Goal: Task Accomplishment & Management: Manage account settings

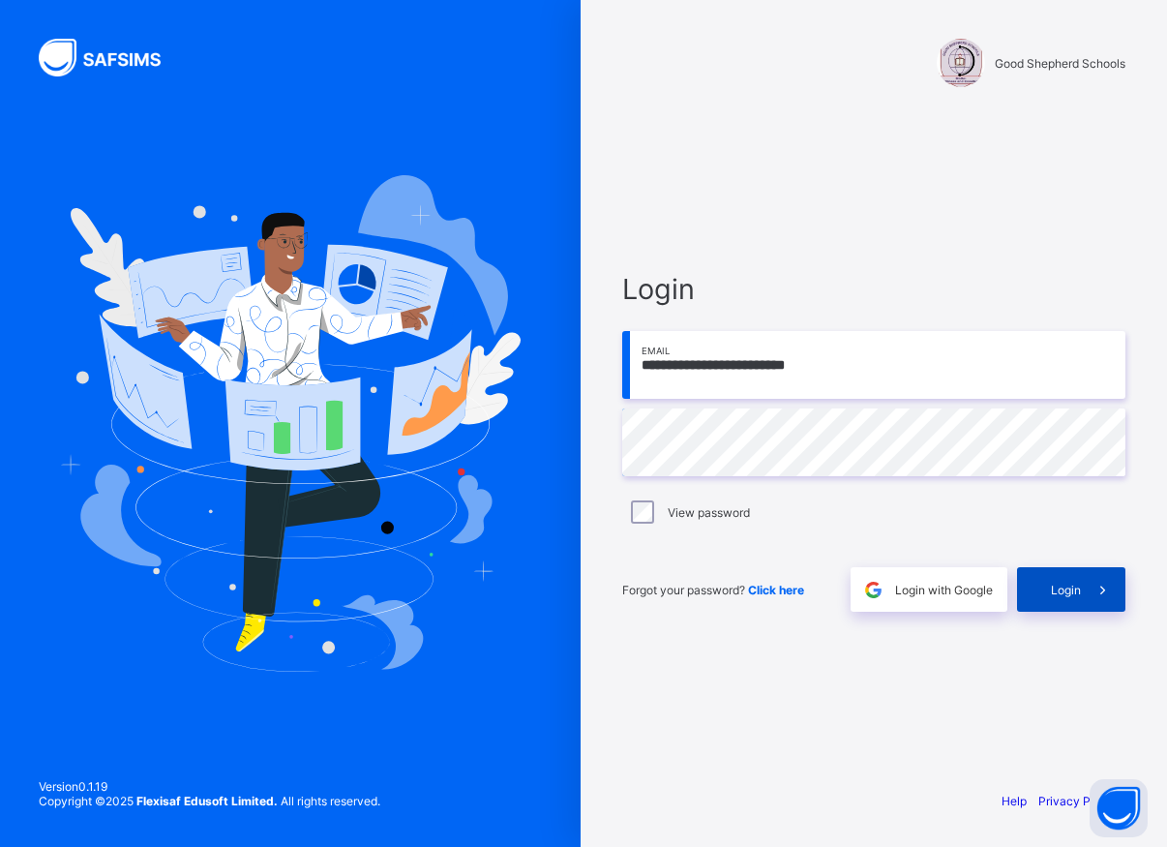
click at [1055, 593] on span "Login" at bounding box center [1066, 590] width 30 height 15
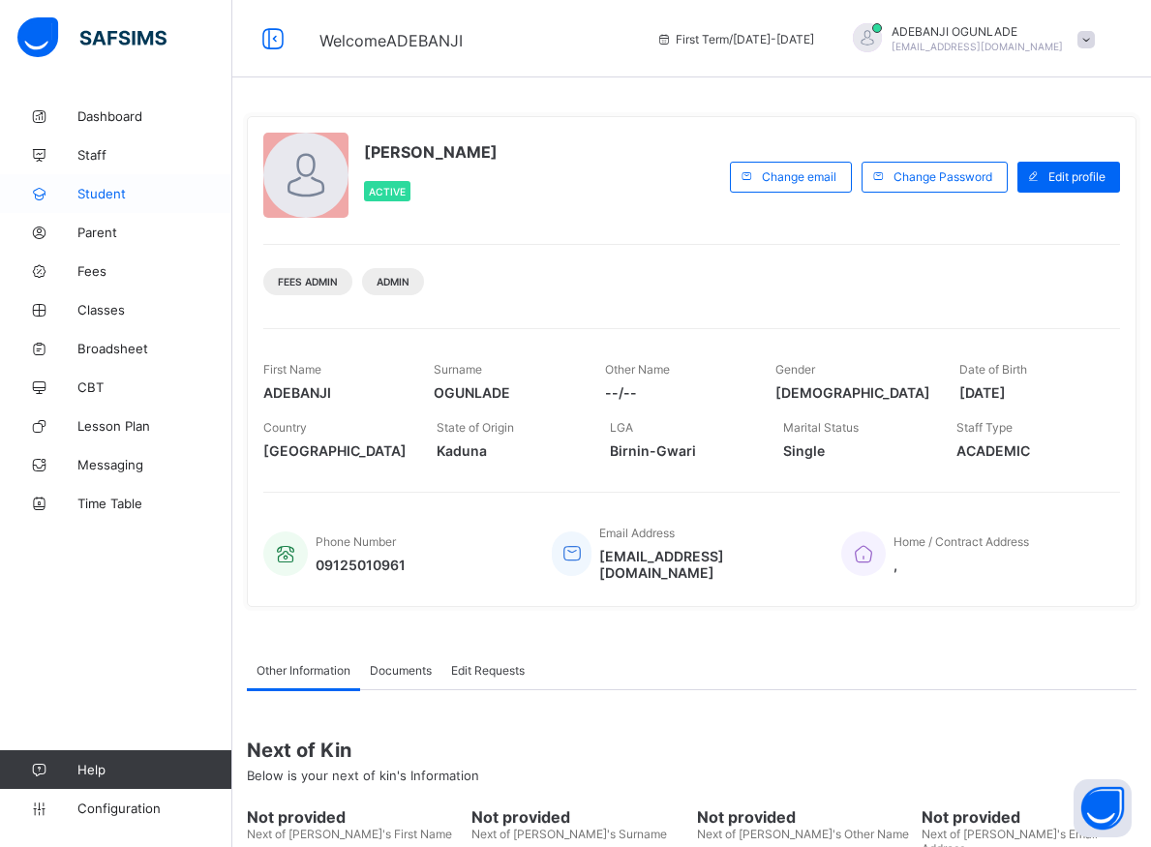
click at [96, 188] on span "Student" at bounding box center [154, 193] width 155 height 15
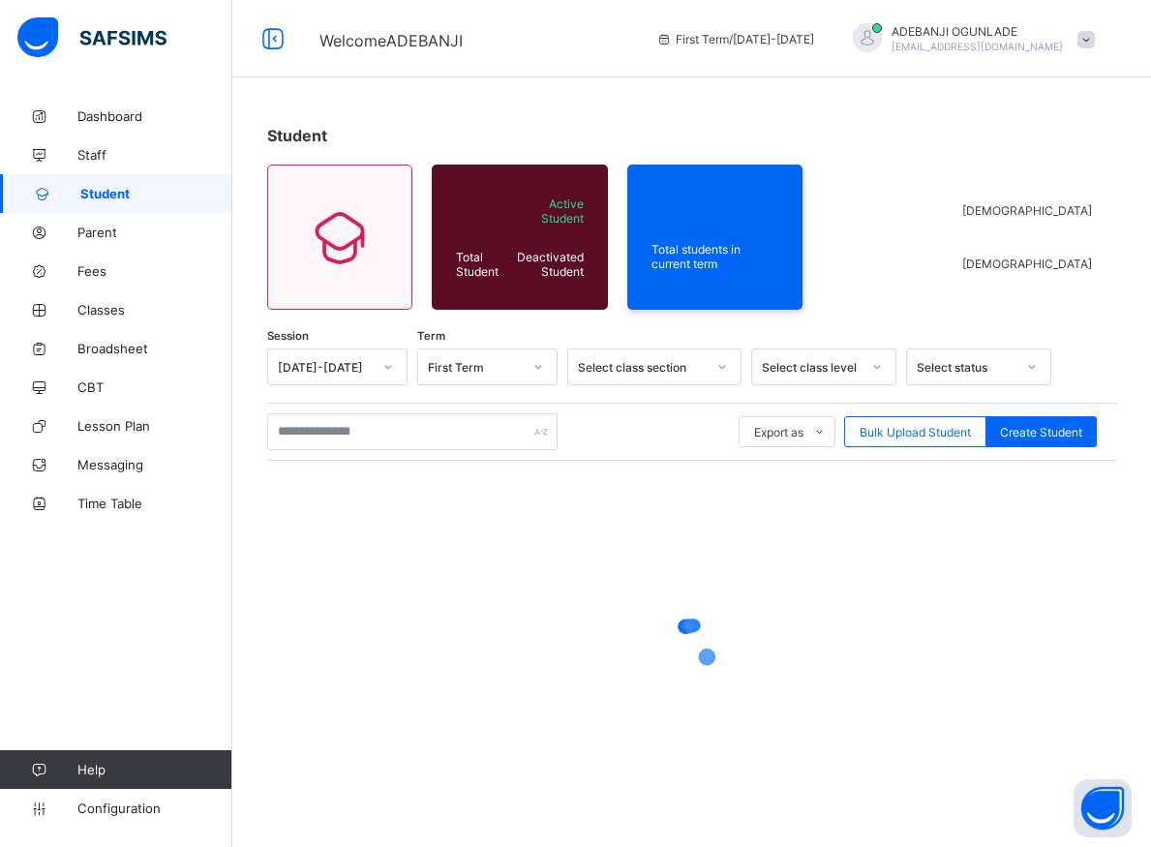
click at [96, 190] on span "Student" at bounding box center [156, 193] width 152 height 15
click at [94, 187] on span "Student" at bounding box center [156, 193] width 152 height 15
click at [302, 430] on input "text" at bounding box center [412, 431] width 290 height 37
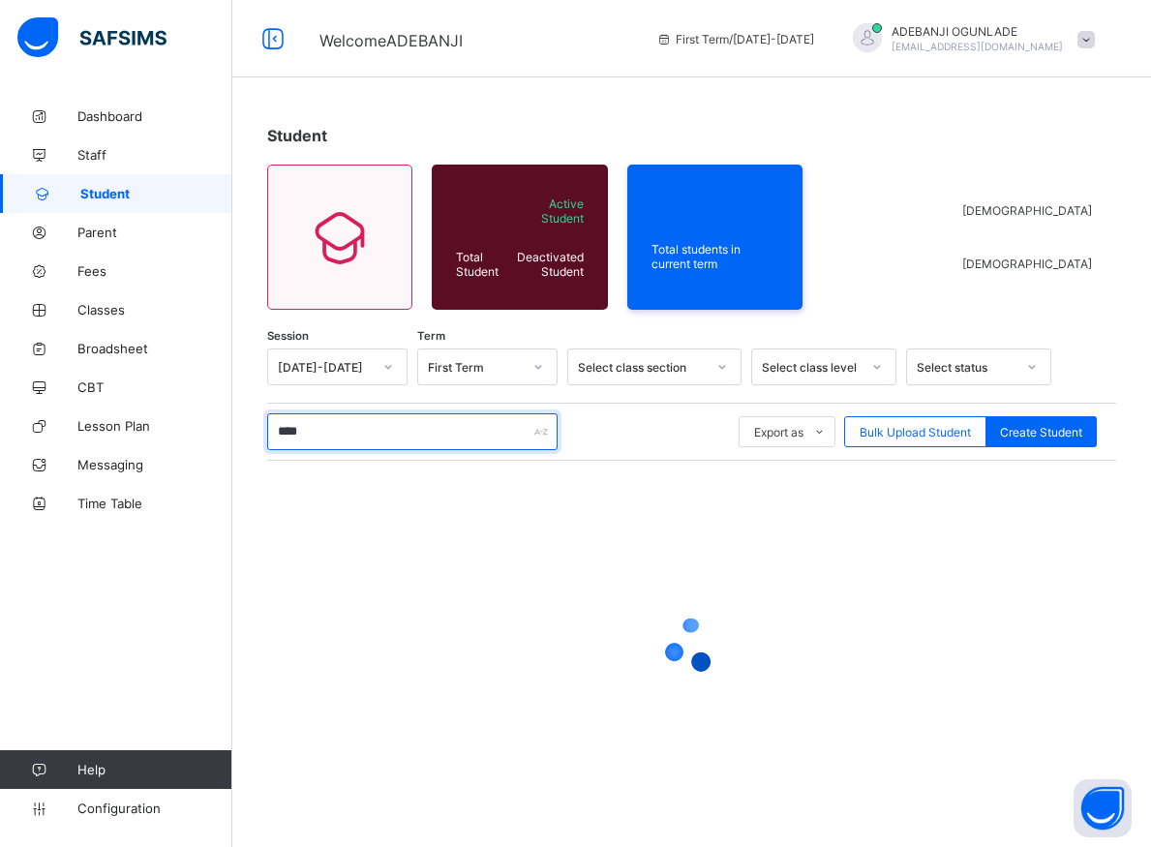
type input "*****"
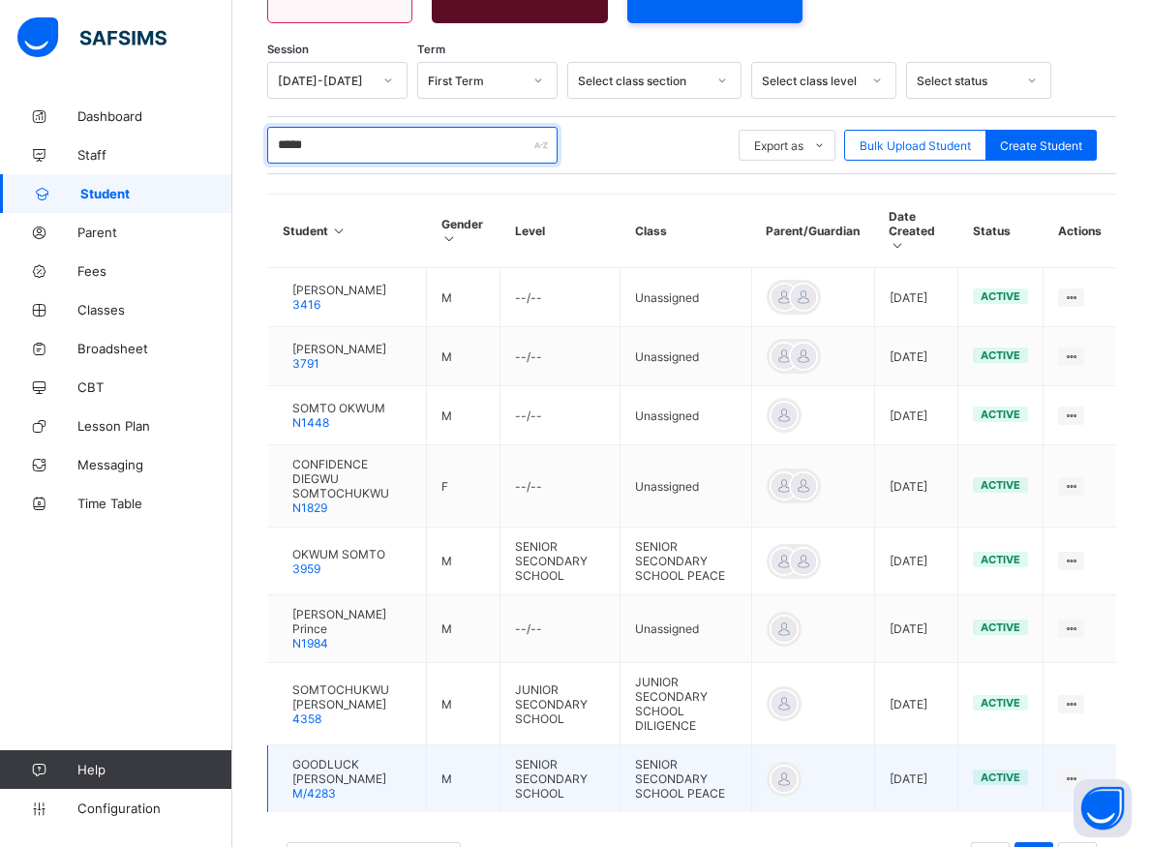
scroll to position [395, 0]
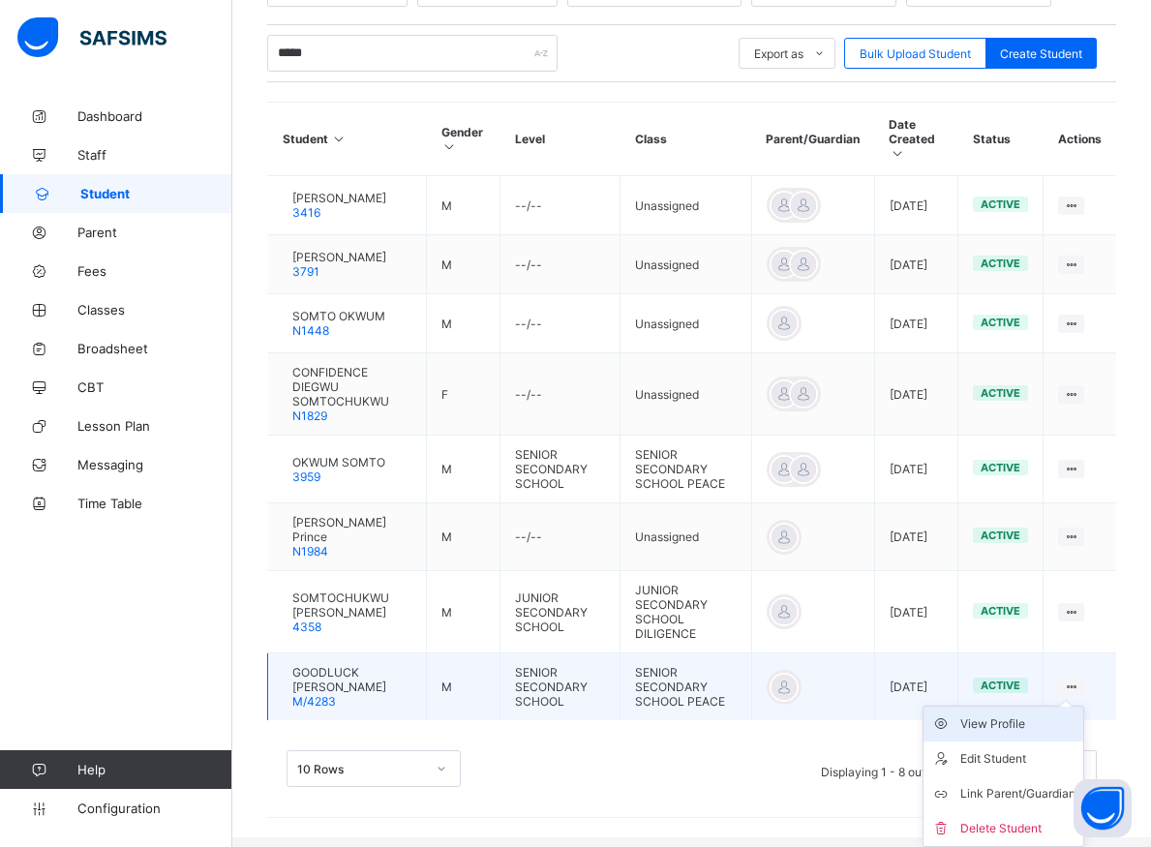
click at [1014, 734] on div "View Profile" at bounding box center [1017, 723] width 115 height 19
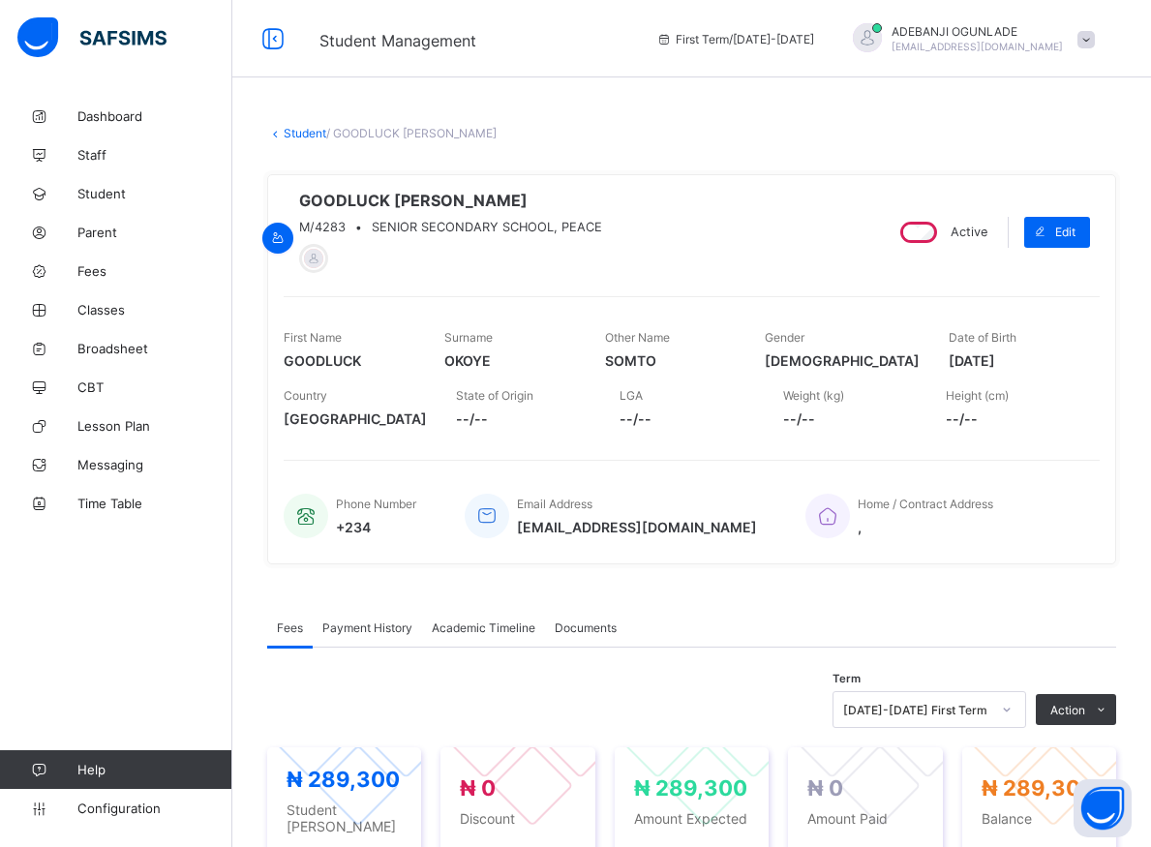
click at [1024, 715] on div "[DATE]-[DATE] First Term" at bounding box center [930, 709] width 194 height 37
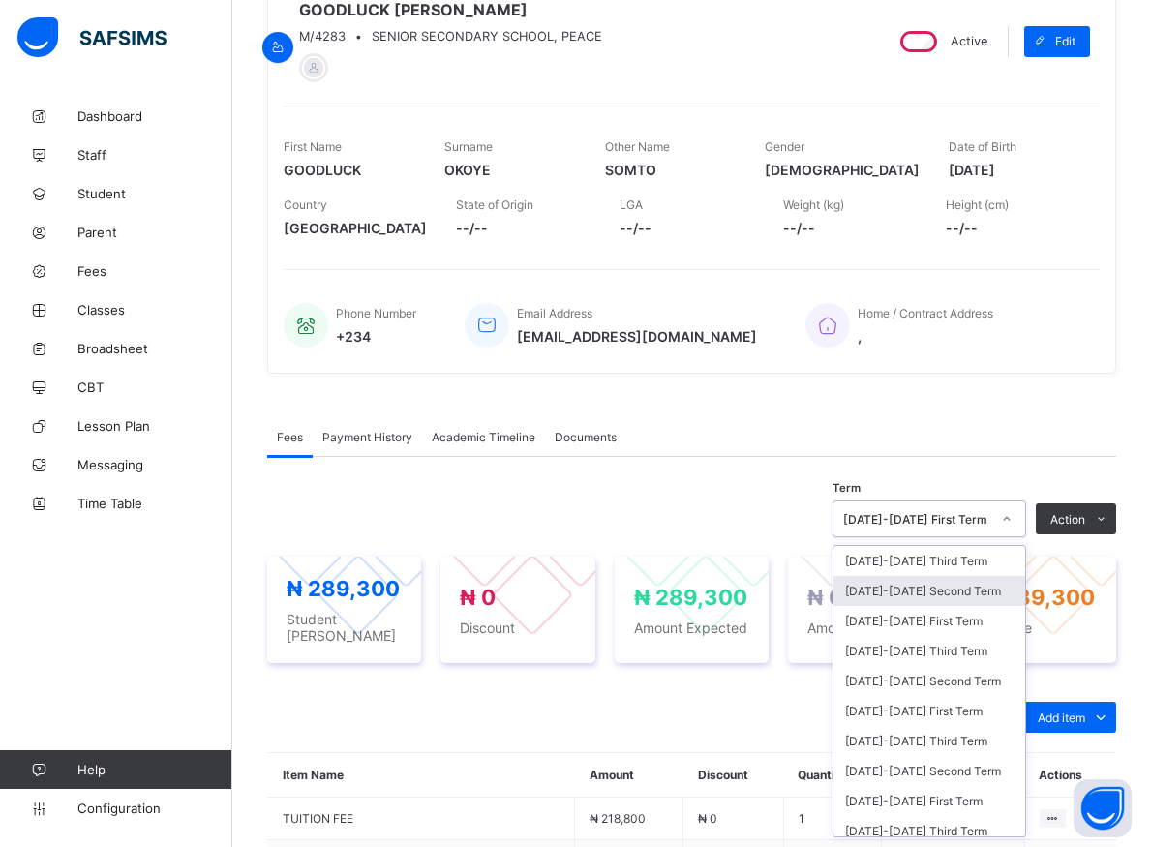
scroll to position [195, 0]
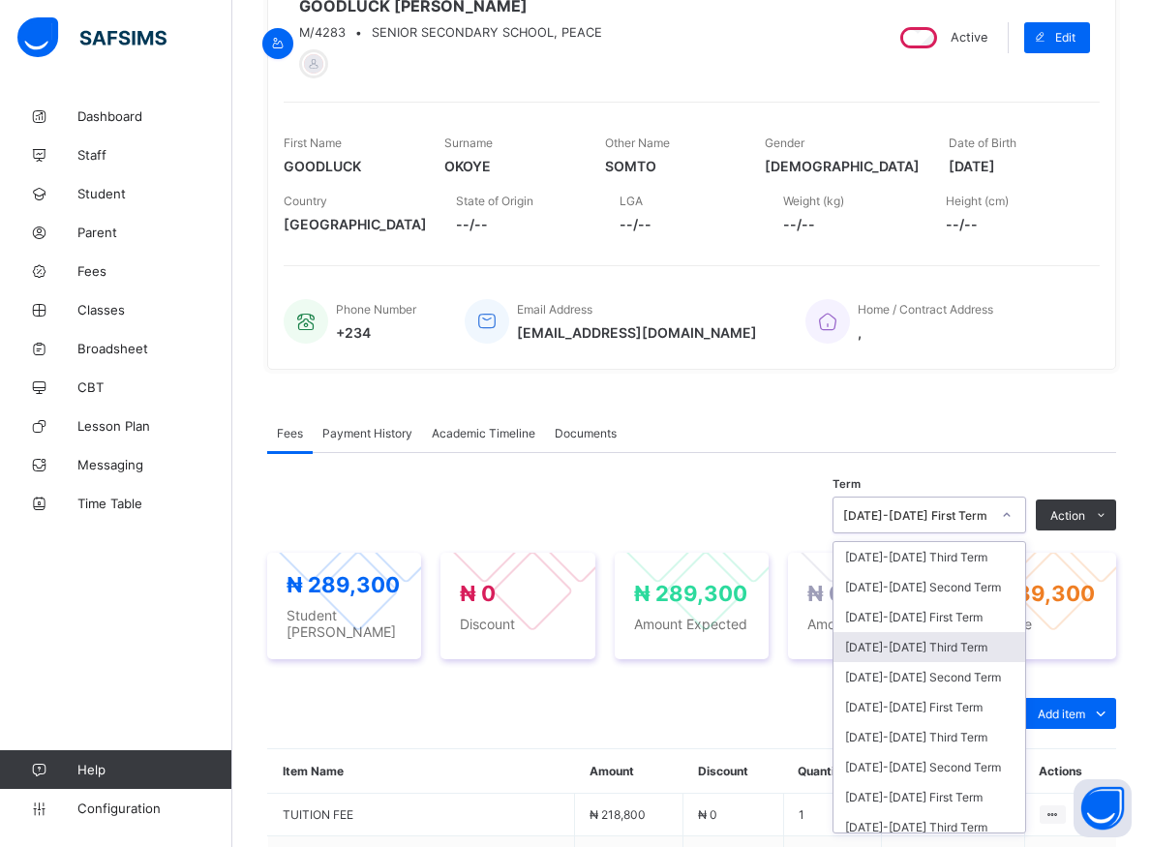
click at [934, 654] on div "[DATE]-[DATE] Third Term" at bounding box center [929, 647] width 192 height 30
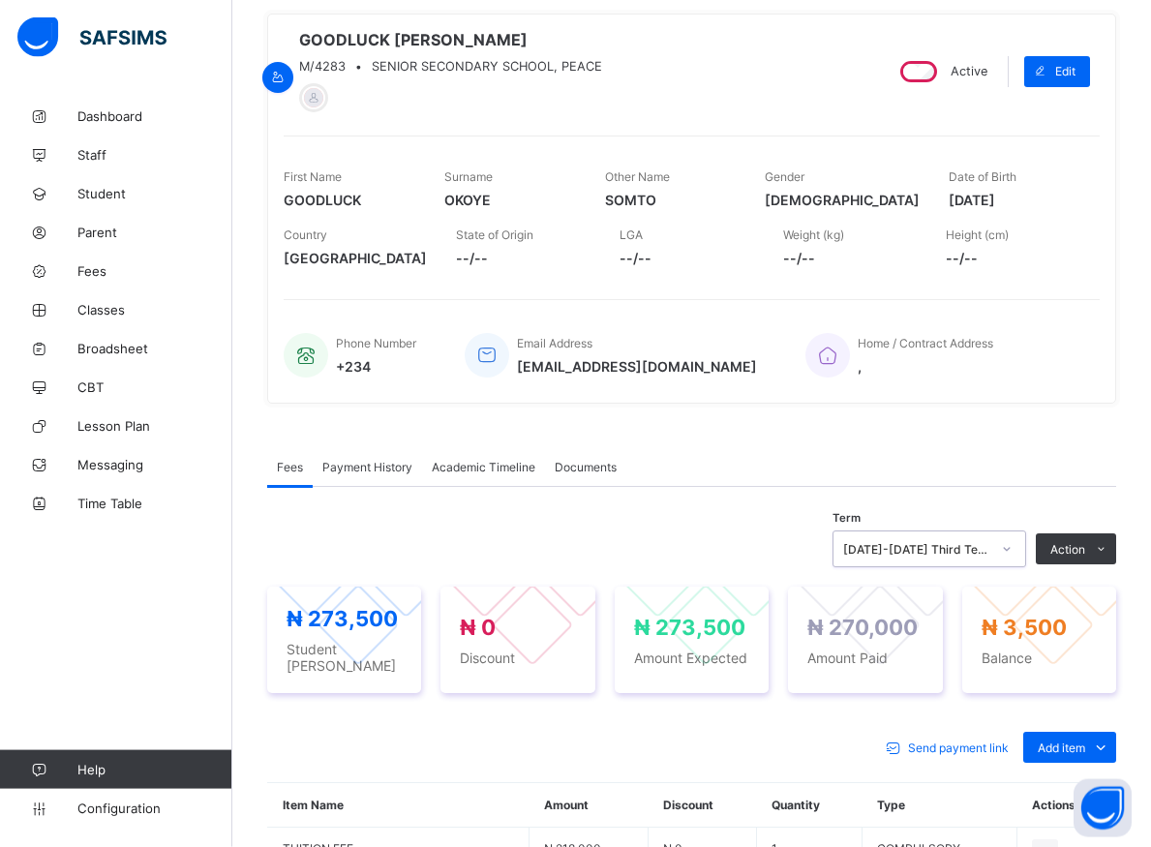
scroll to position [197, 0]
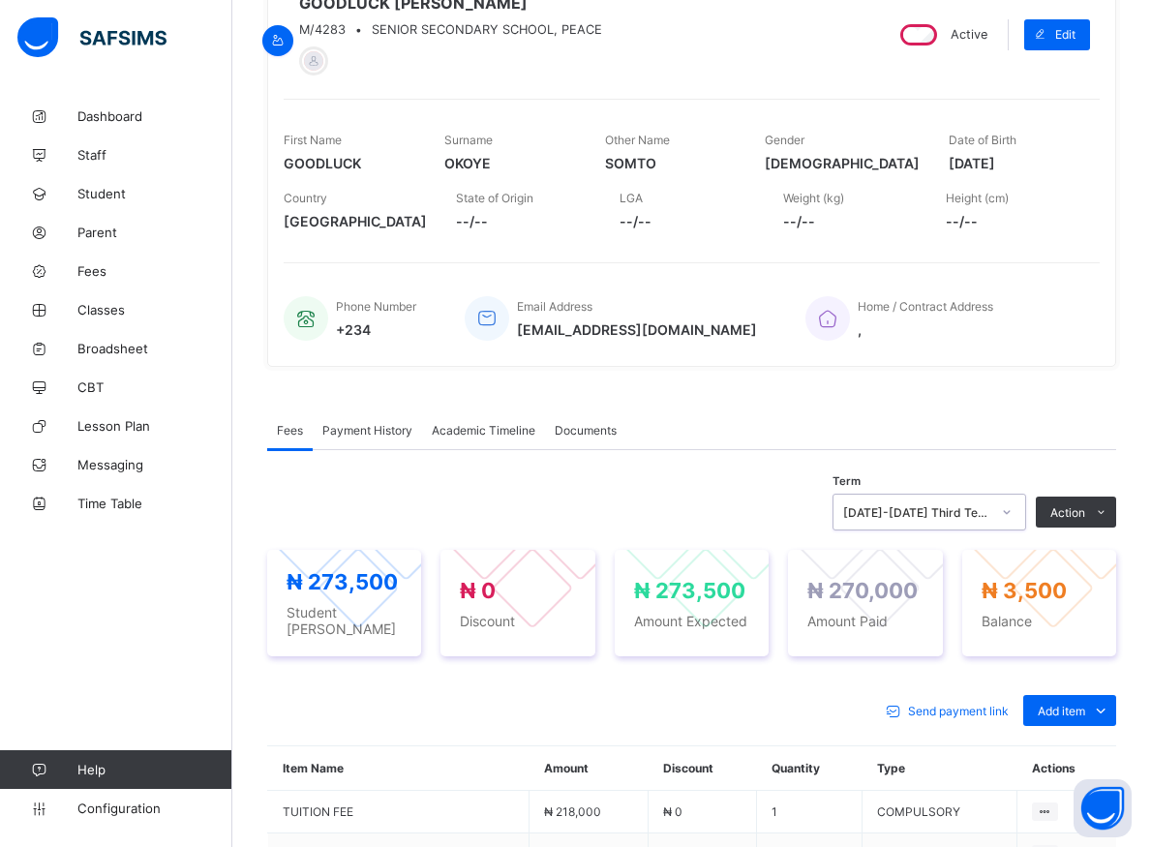
click at [1013, 517] on icon at bounding box center [1007, 511] width 12 height 19
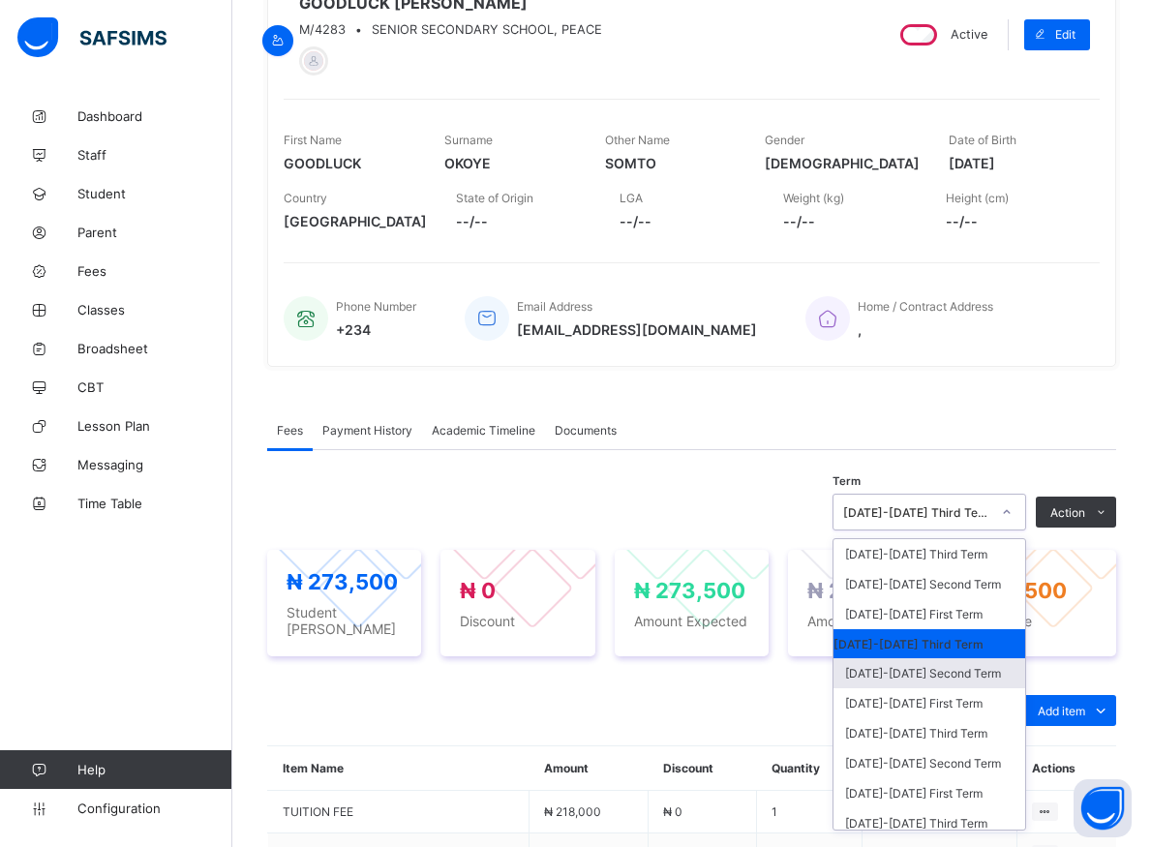
click at [924, 685] on div "[DATE]-[DATE] Second Term" at bounding box center [929, 673] width 192 height 30
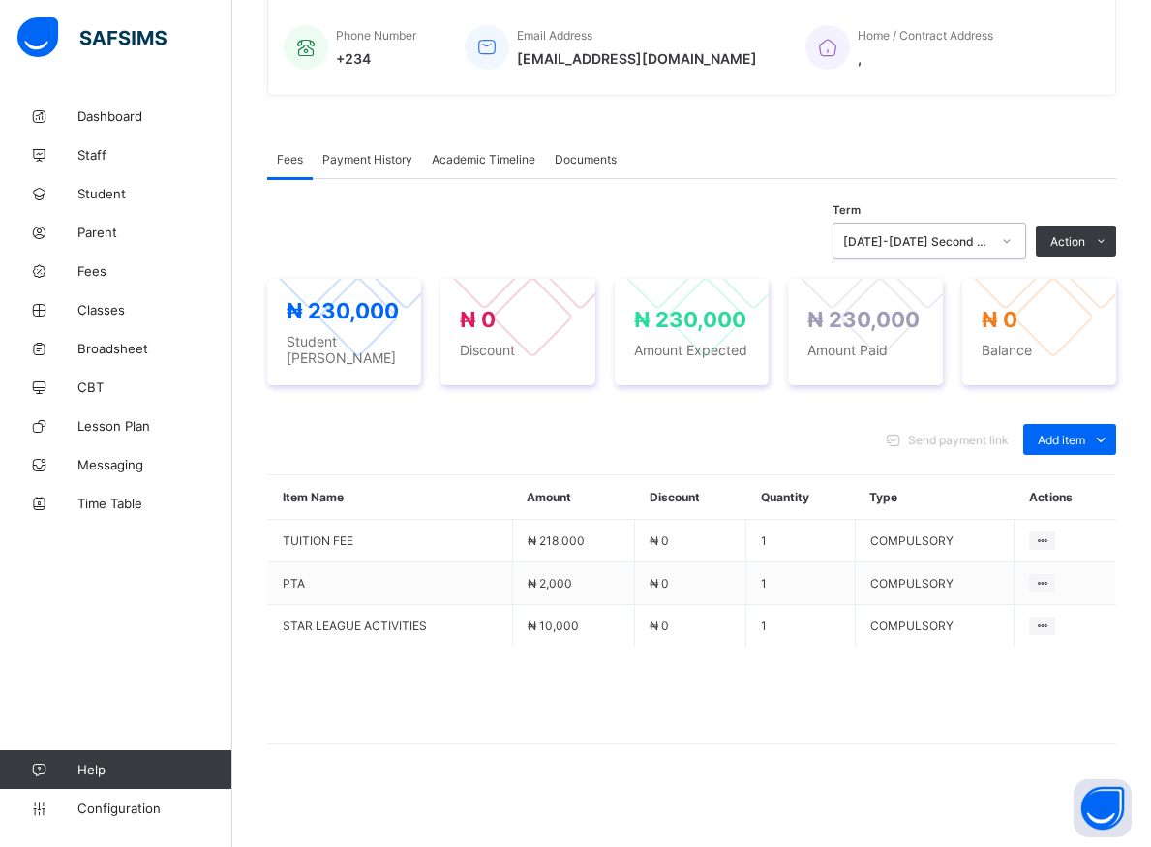
scroll to position [271, 0]
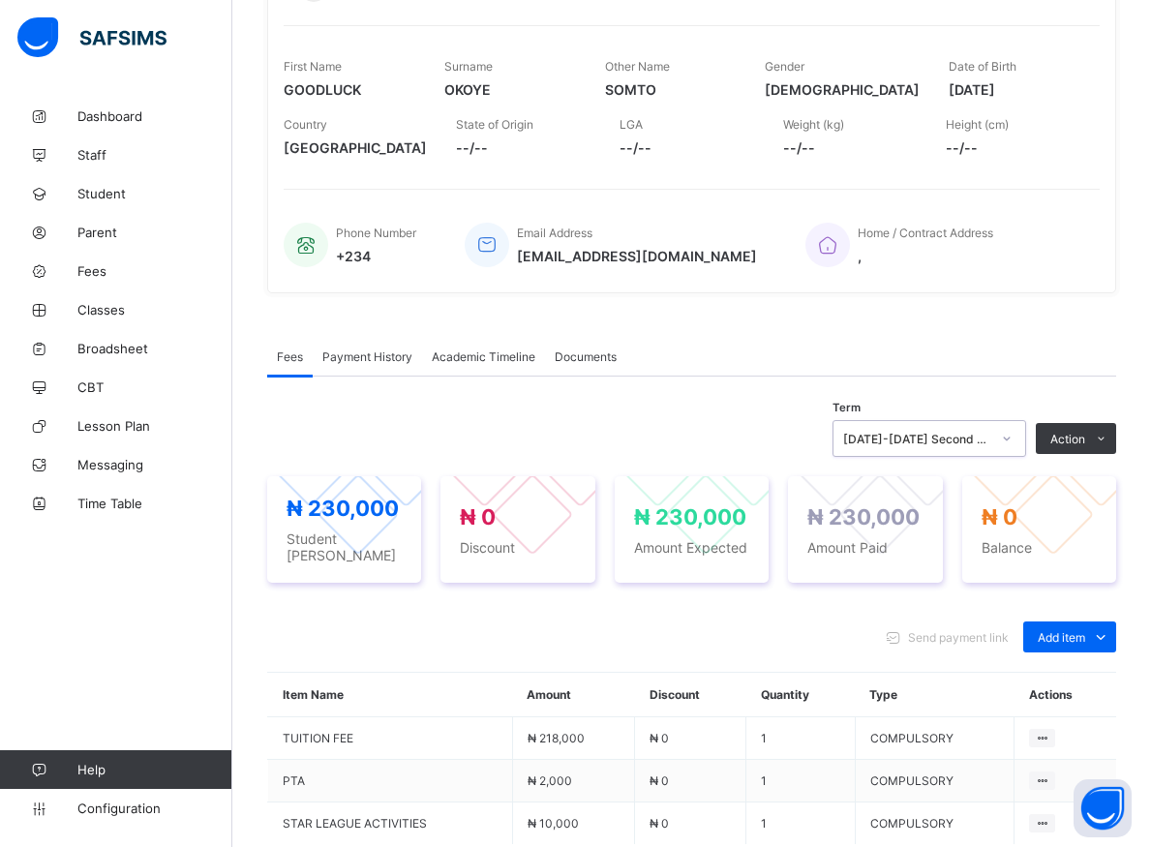
click at [1013, 448] on icon at bounding box center [1007, 438] width 12 height 19
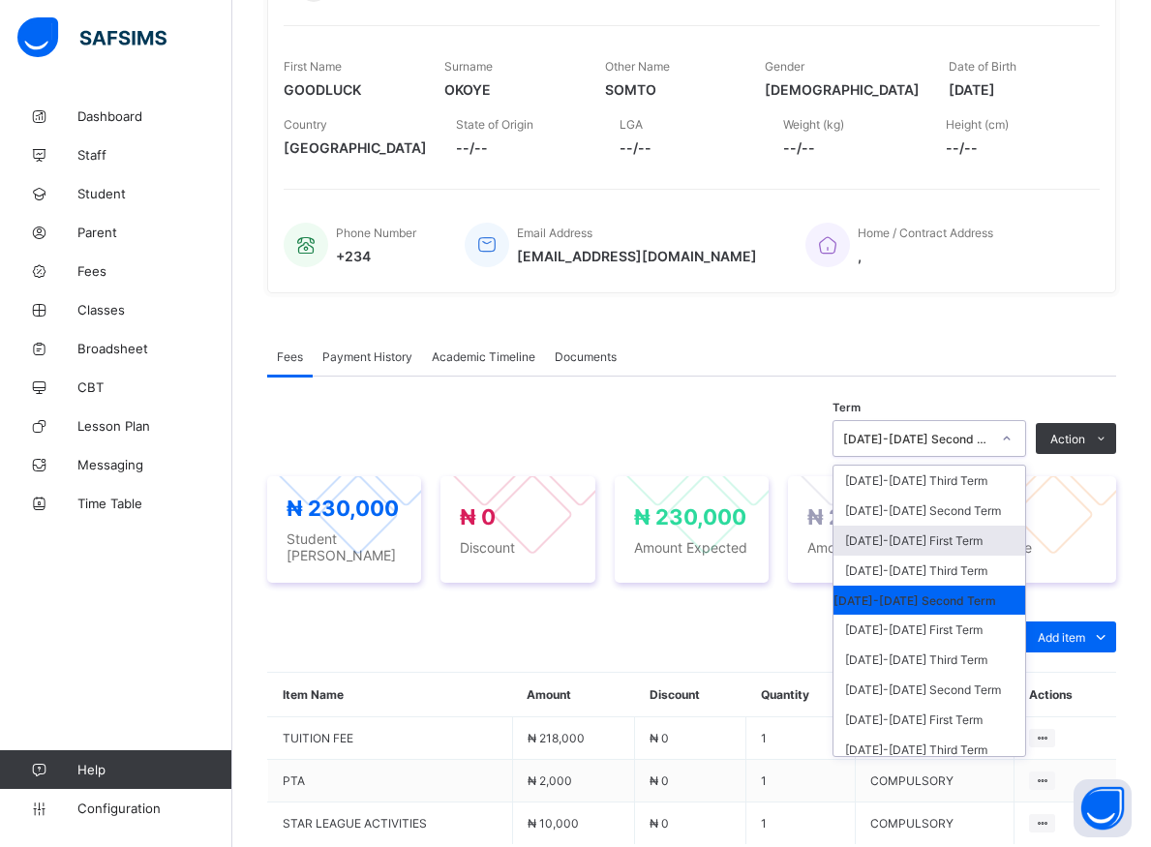
click at [921, 554] on div "[DATE]-[DATE] First Term" at bounding box center [929, 541] width 192 height 30
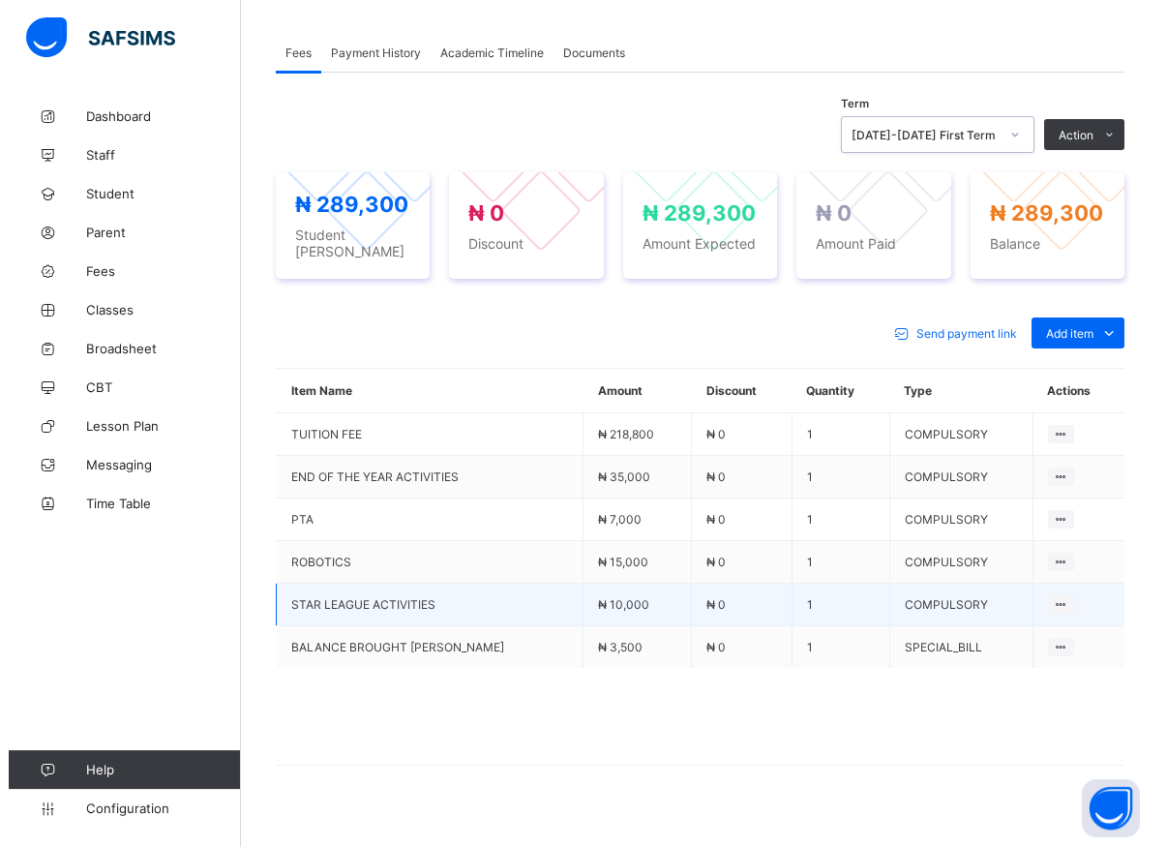
scroll to position [596, 0]
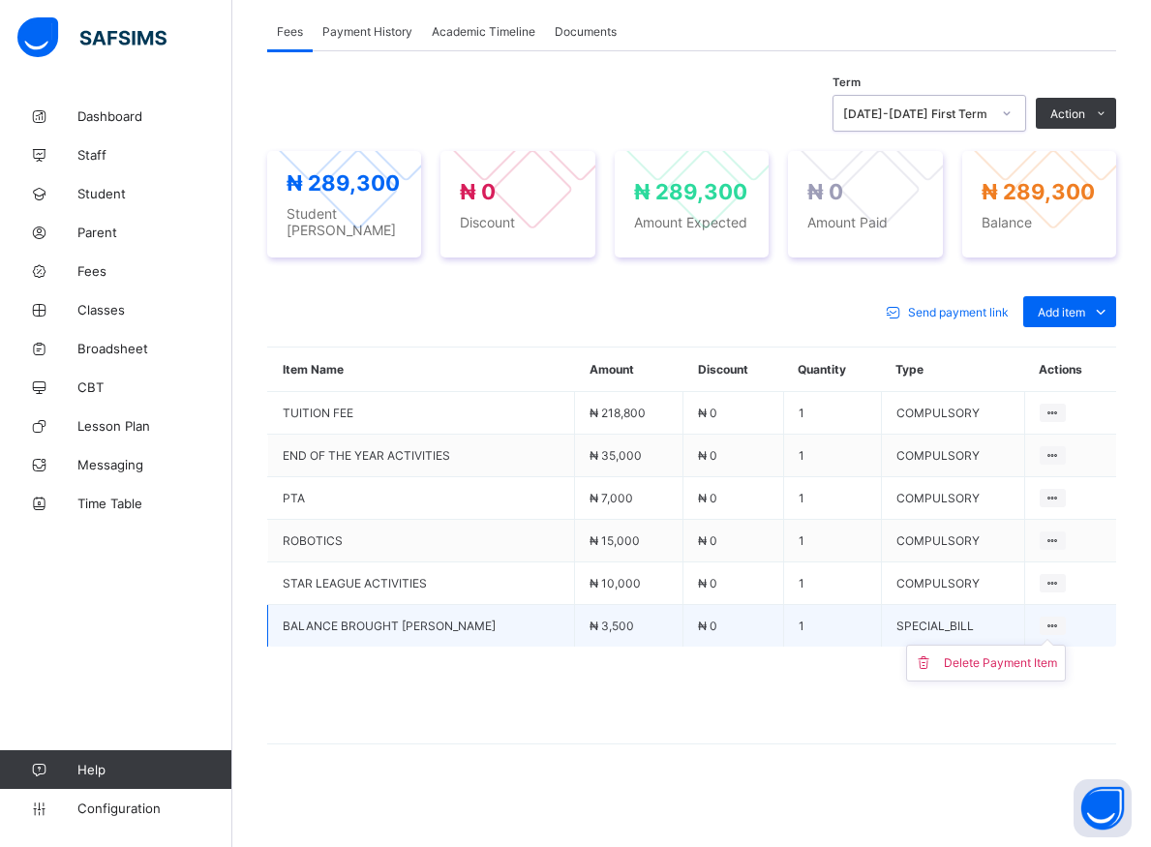
click at [1060, 645] on ul "Delete Payment Item" at bounding box center [986, 663] width 160 height 37
click at [0, 0] on div "Delete Payment Item" at bounding box center [0, 0] width 0 height 0
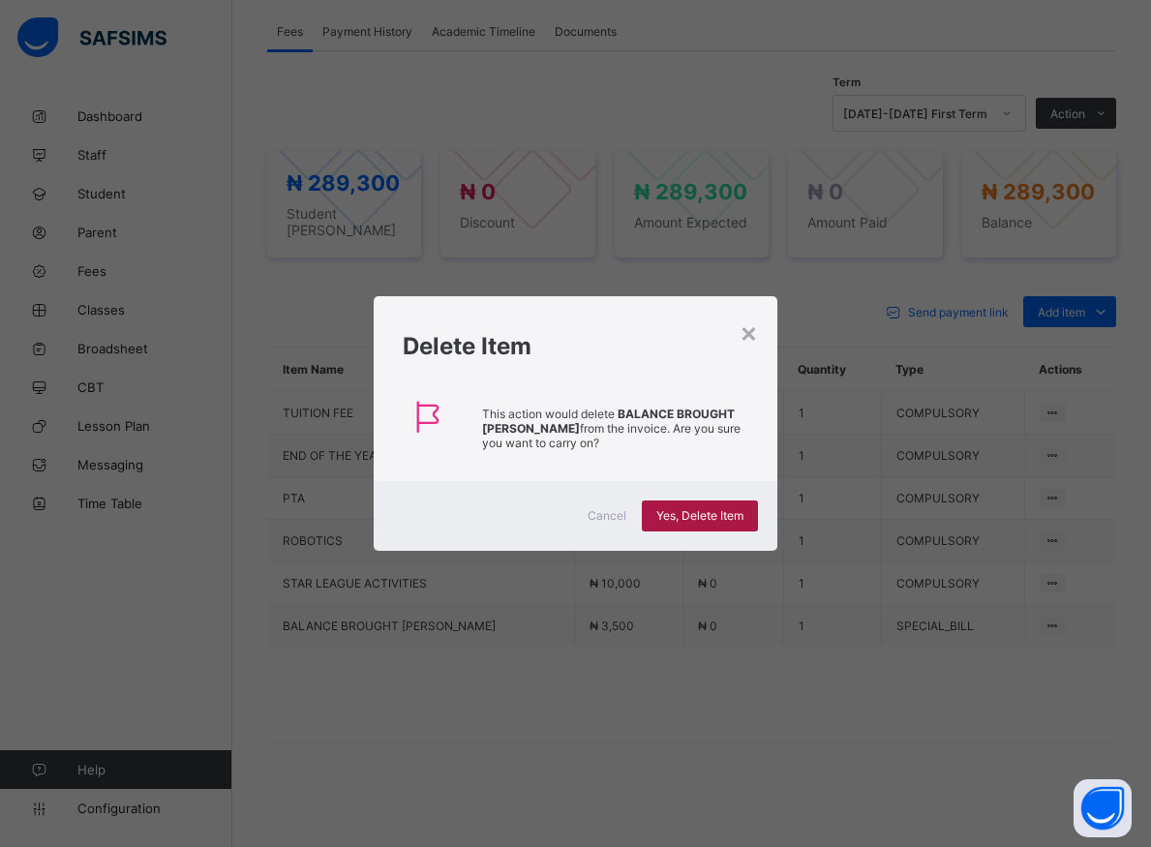
click at [699, 516] on span "Yes, Delete Item" at bounding box center [699, 515] width 87 height 15
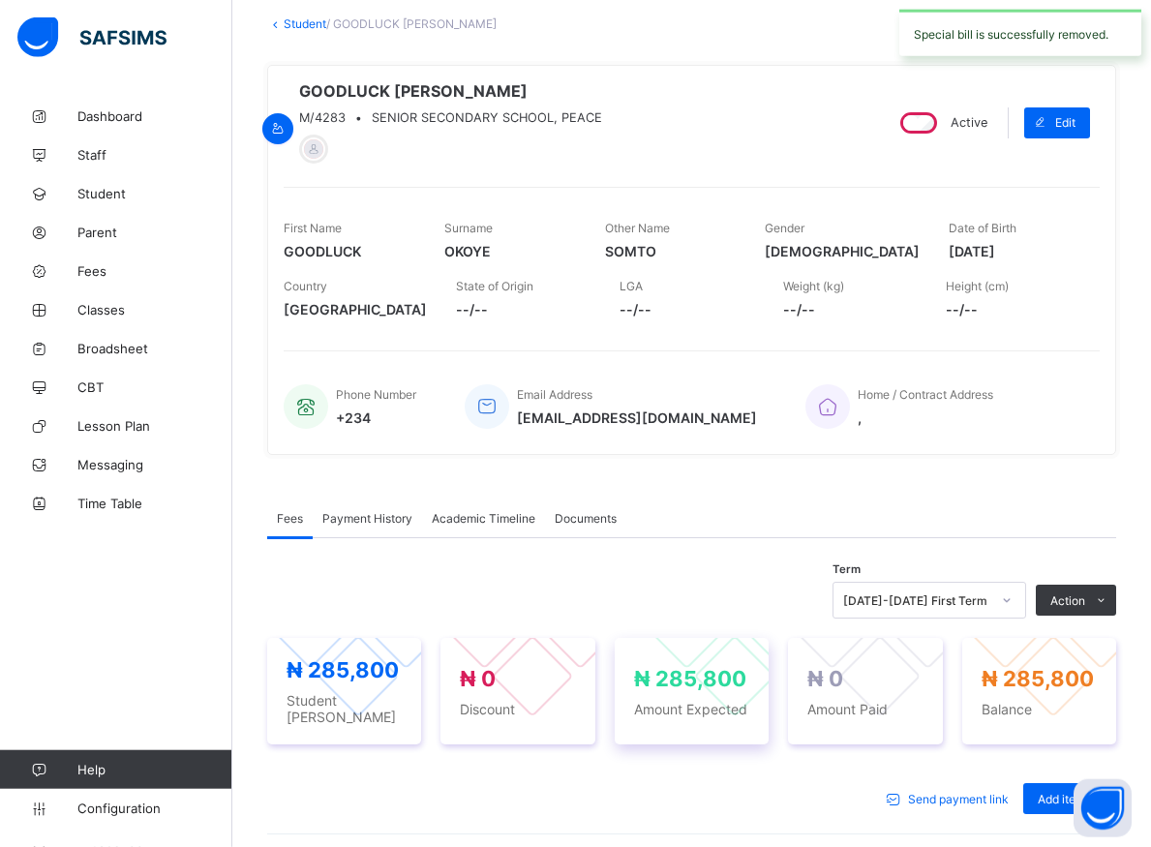
scroll to position [0, 0]
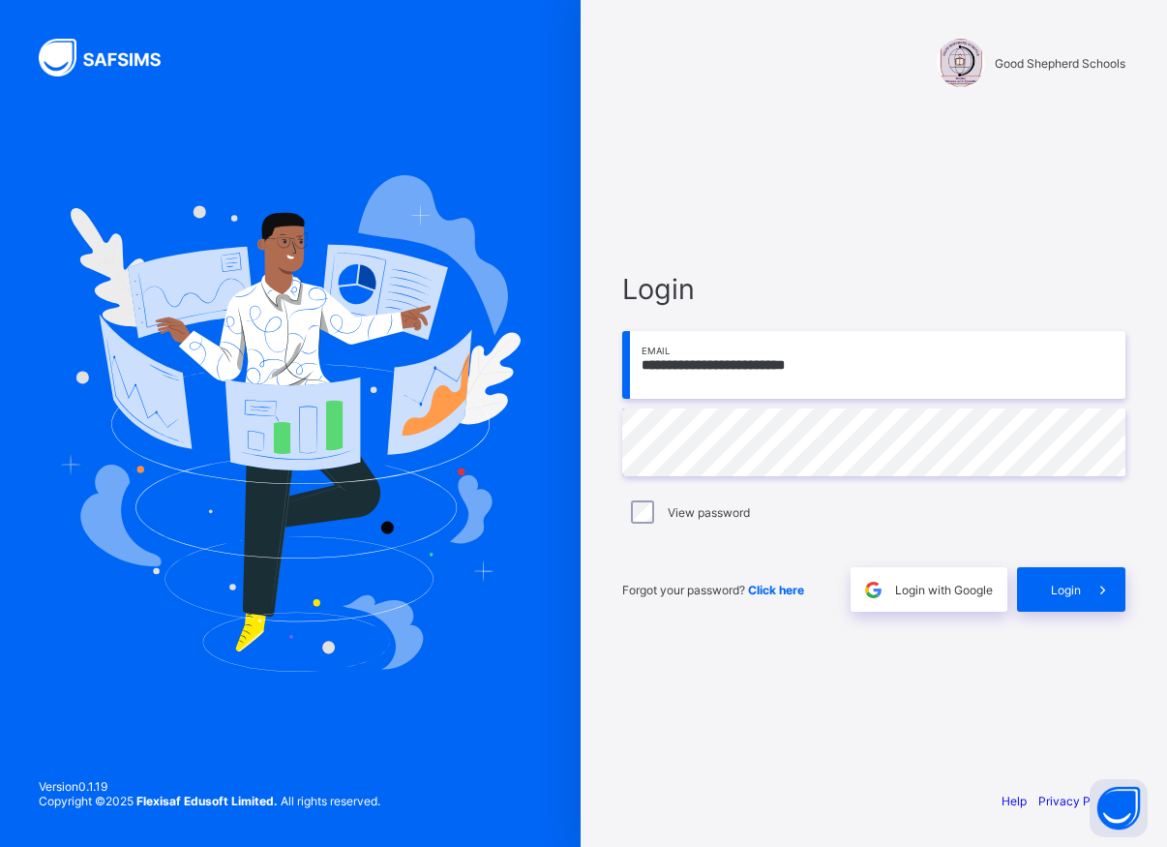
drag, startPoint x: 1044, startPoint y: 585, endPoint x: 1025, endPoint y: 555, distance: 35.2
click at [1045, 583] on div "Login" at bounding box center [1071, 589] width 108 height 45
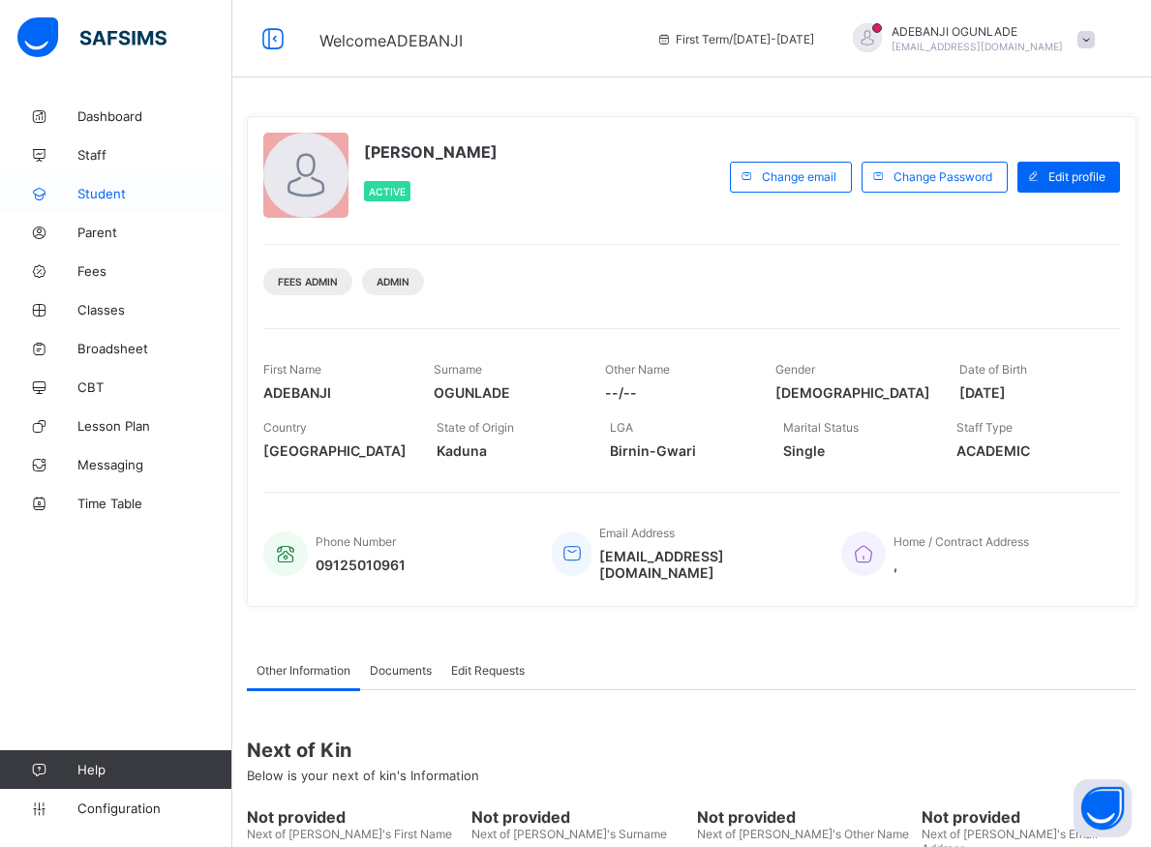
click at [102, 190] on span "Student" at bounding box center [154, 193] width 155 height 15
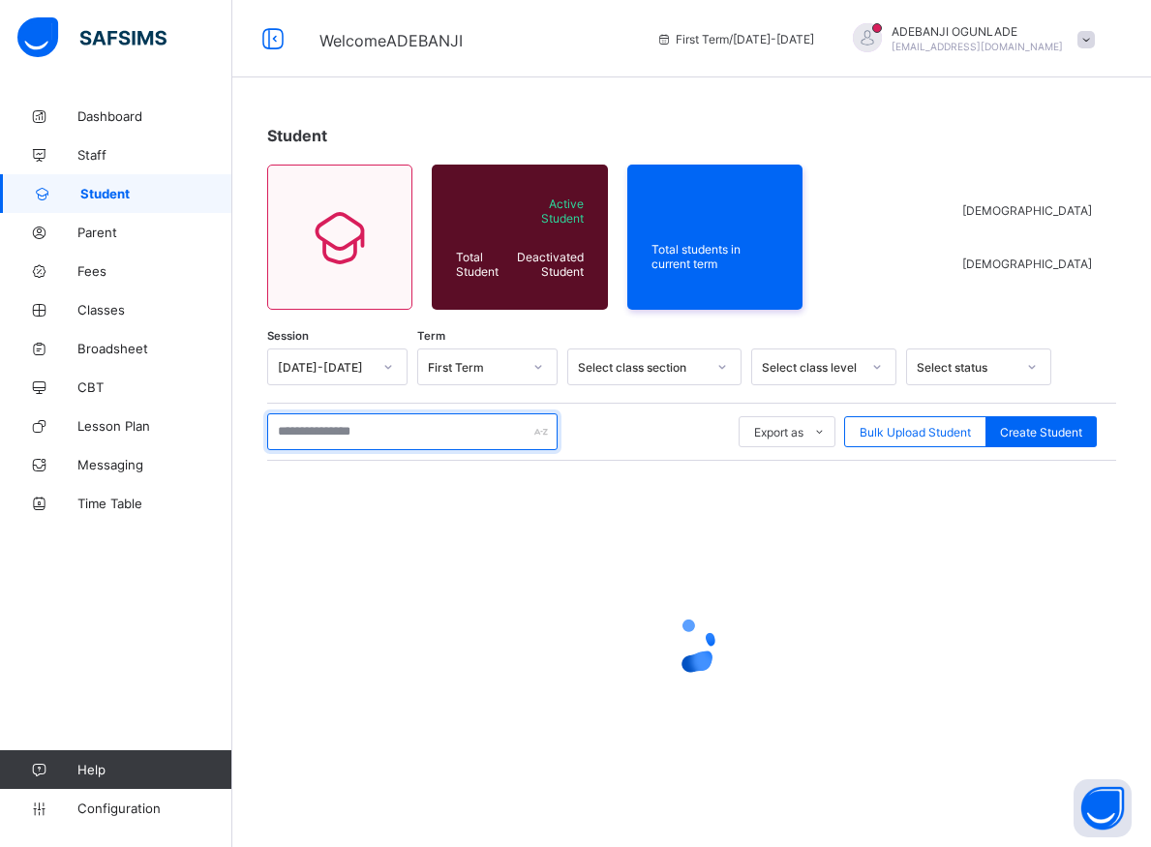
click at [311, 434] on input "text" at bounding box center [412, 431] width 290 height 37
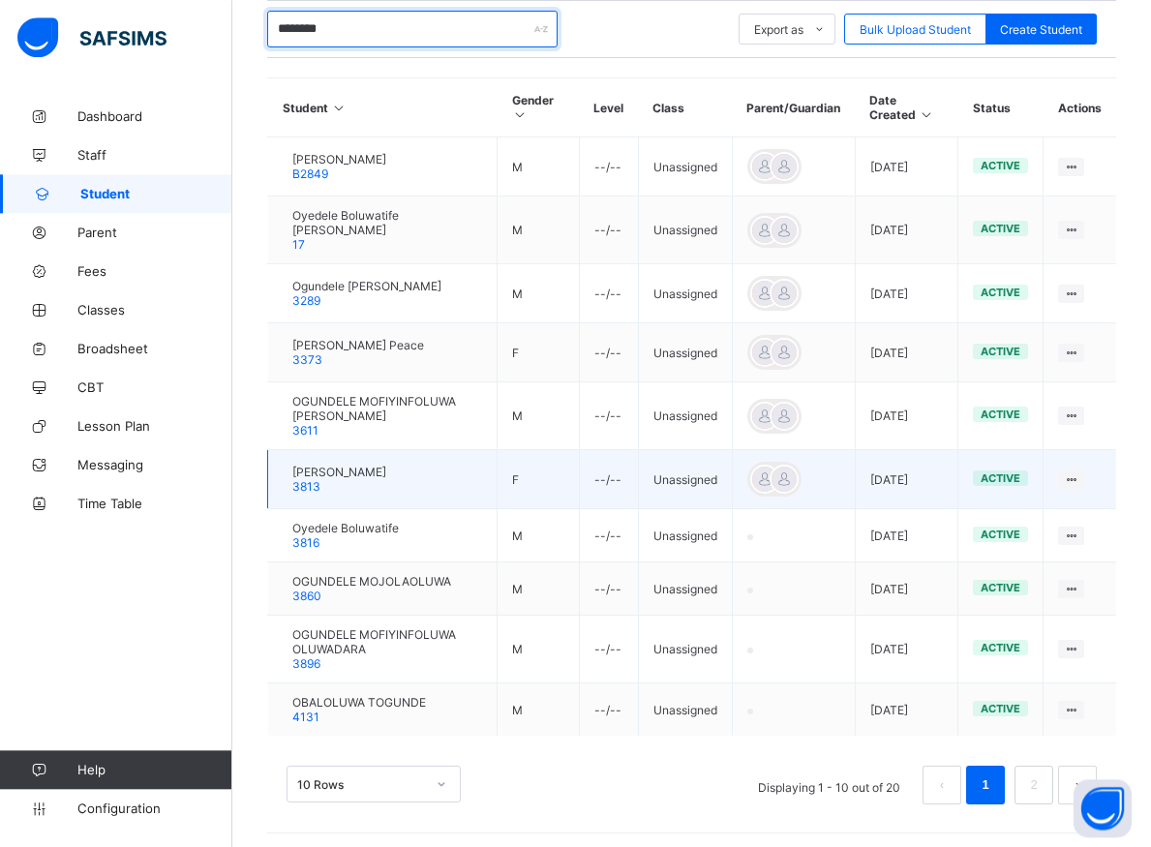
scroll to position [417, 0]
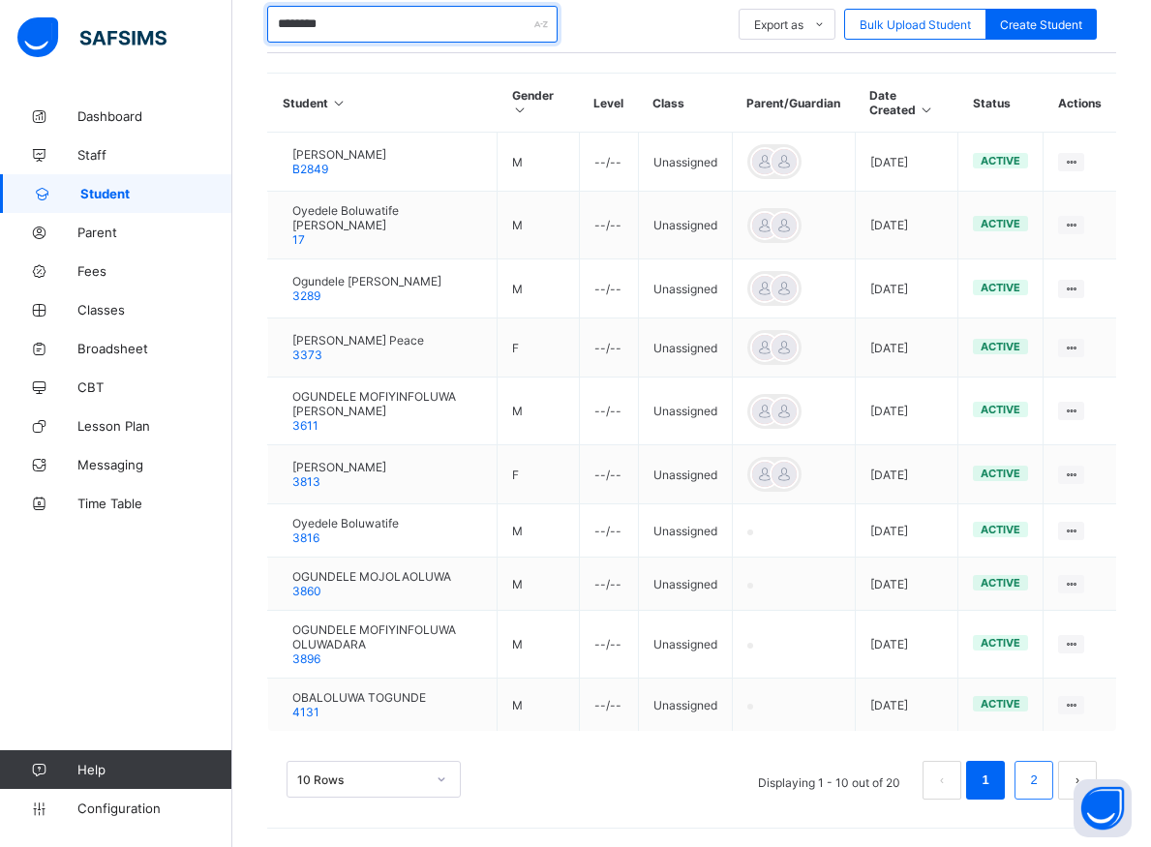
type input "********"
click at [1043, 780] on link "2" at bounding box center [1033, 780] width 18 height 25
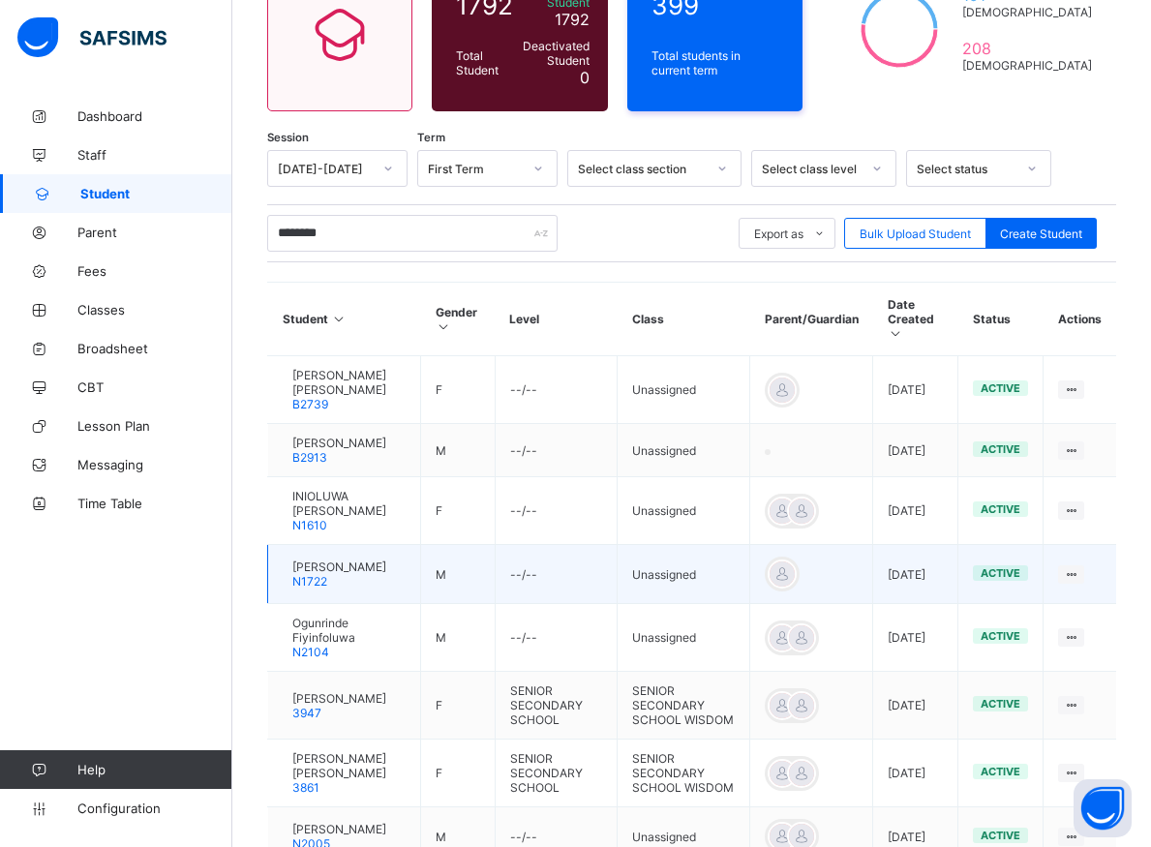
scroll to position [307, 0]
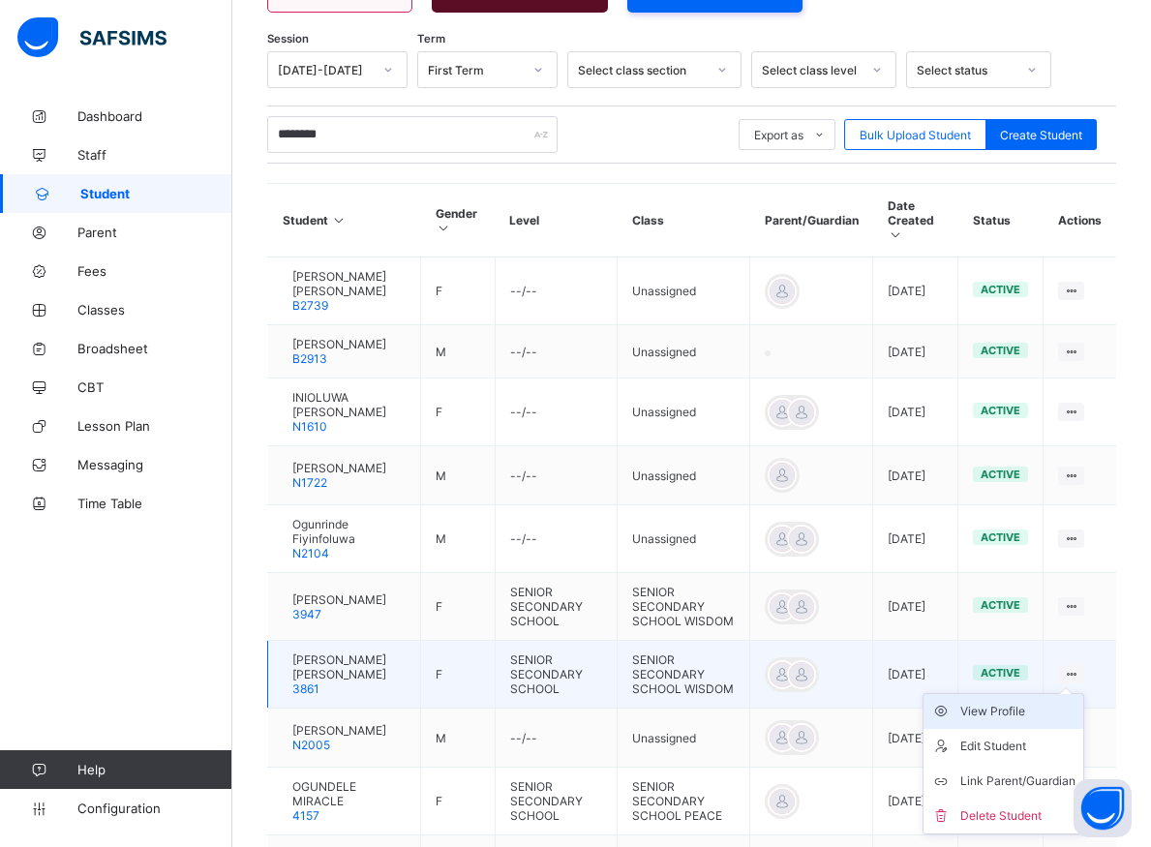
click at [1026, 721] on div "View Profile" at bounding box center [1017, 711] width 115 height 19
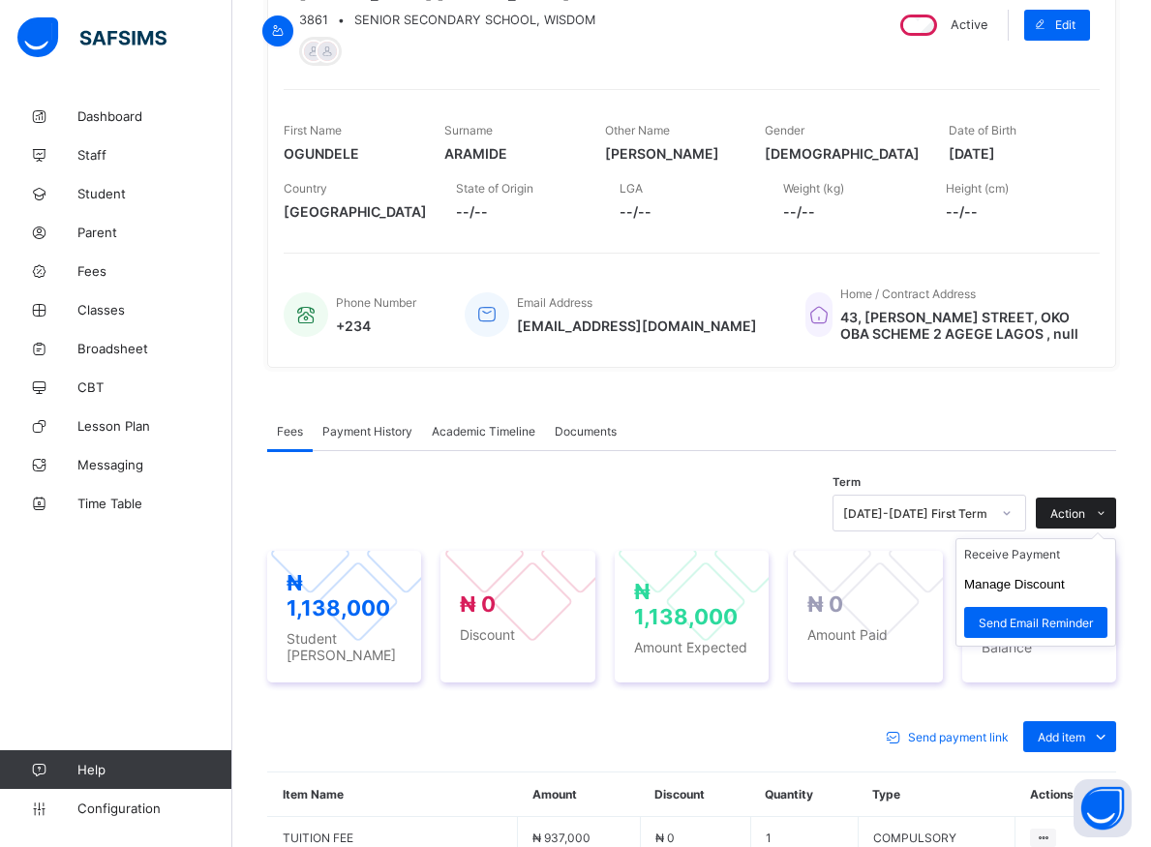
scroll to position [306, 0]
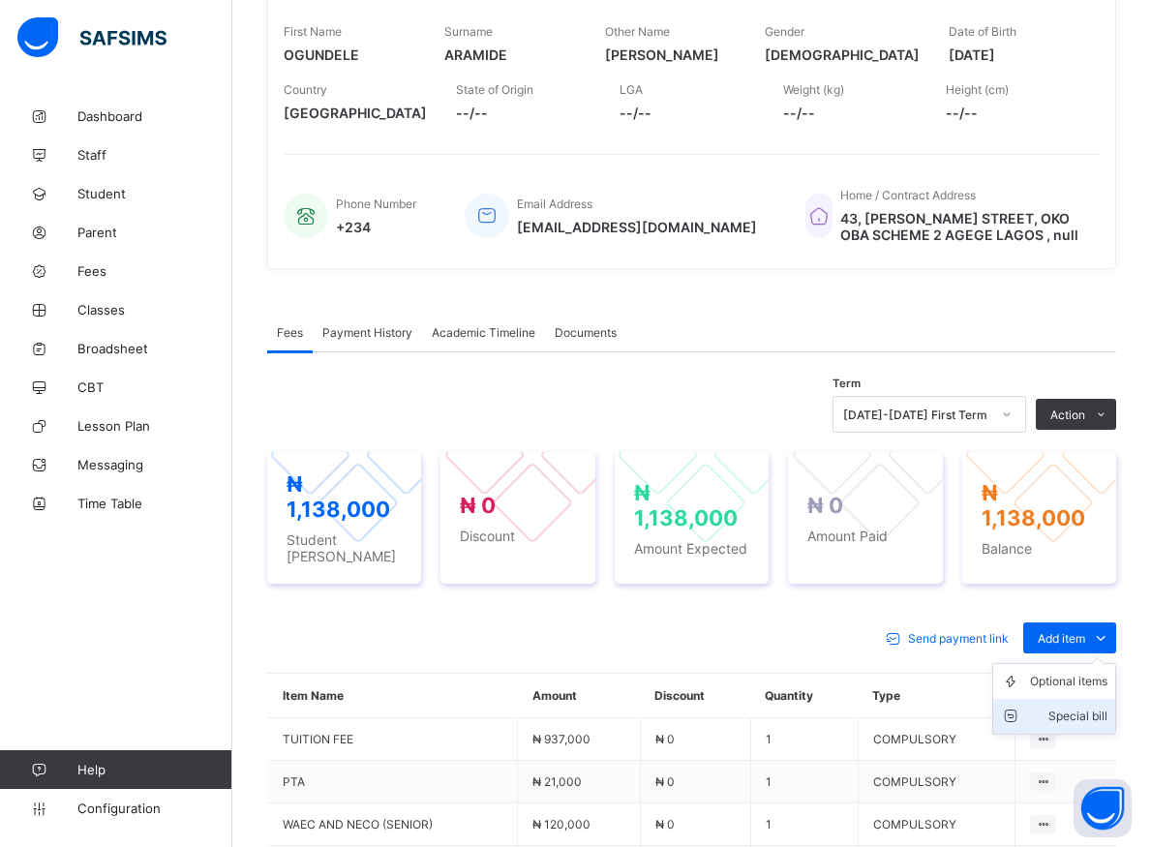
click at [1101, 707] on div "Special bill" at bounding box center [1068, 716] width 77 height 19
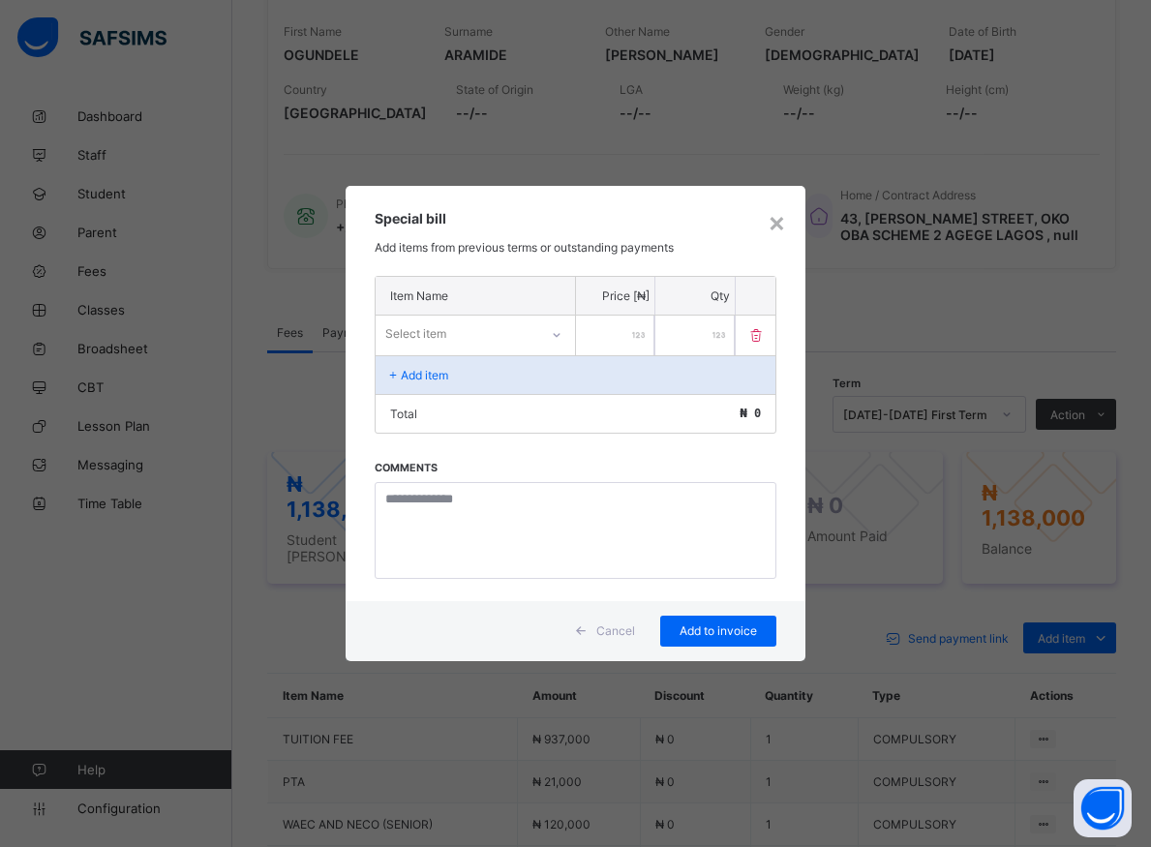
click at [550, 338] on div at bounding box center [556, 334] width 33 height 31
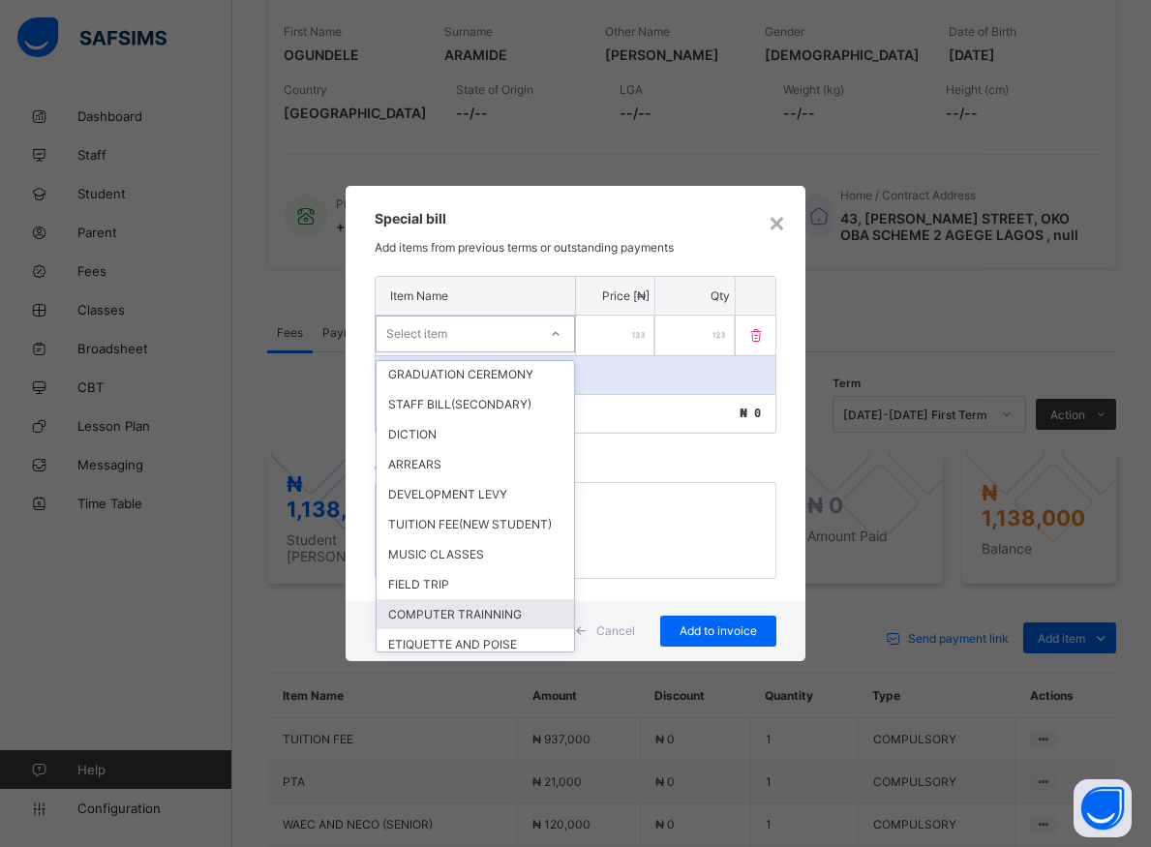
scroll to position [348, 0]
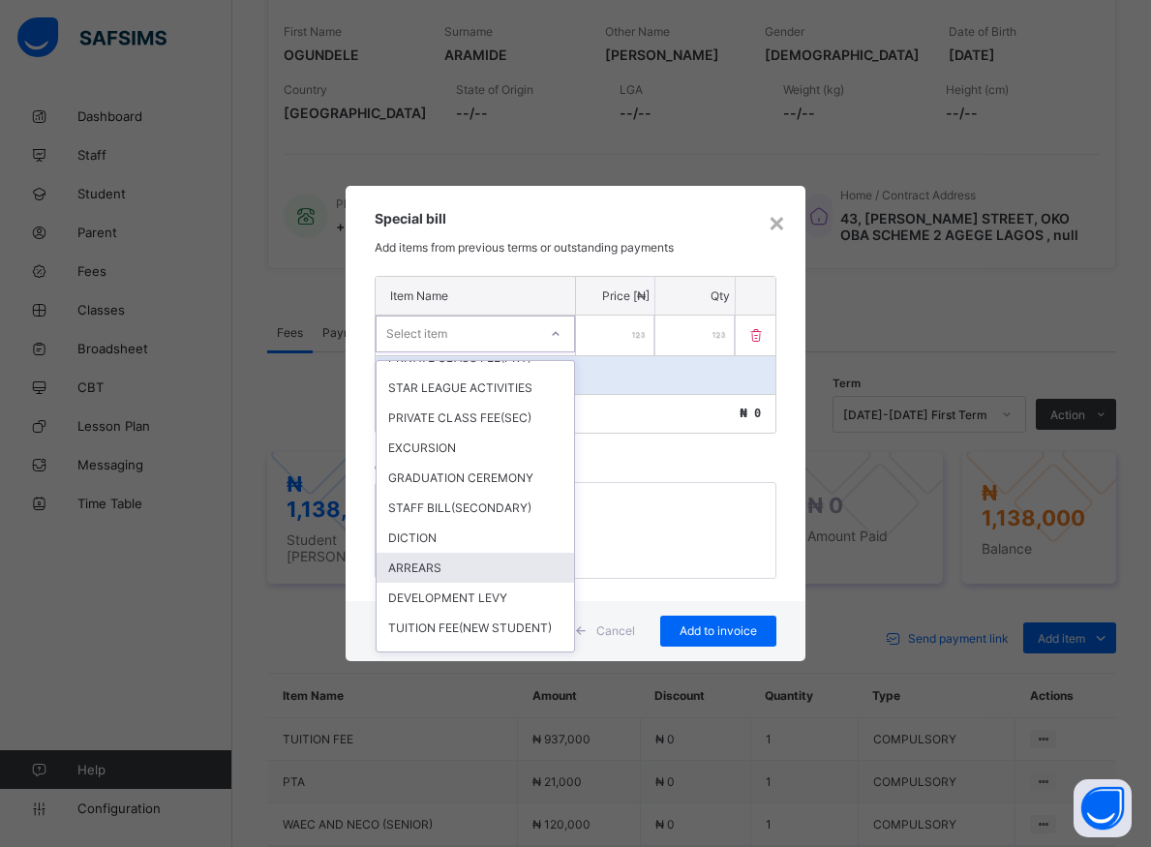
click at [403, 583] on div "ARREARS" at bounding box center [475, 568] width 197 height 30
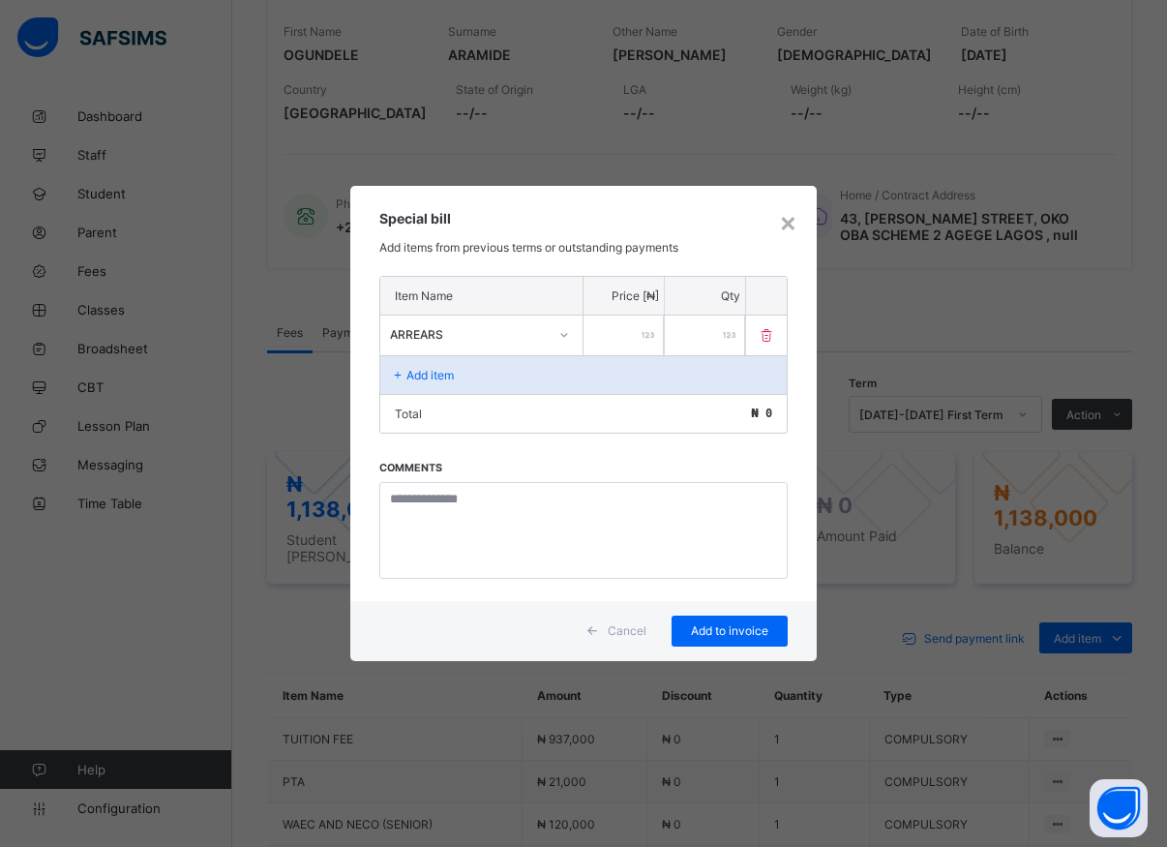
click at [627, 342] on input "number" at bounding box center [624, 336] width 80 height 40
click at [748, 414] on span "₦ 131,600" at bounding box center [741, 414] width 63 height 14
drag, startPoint x: 609, startPoint y: 338, endPoint x: 620, endPoint y: 334, distance: 11.3
click at [610, 338] on input "******" at bounding box center [624, 336] width 80 height 40
type input "*****"
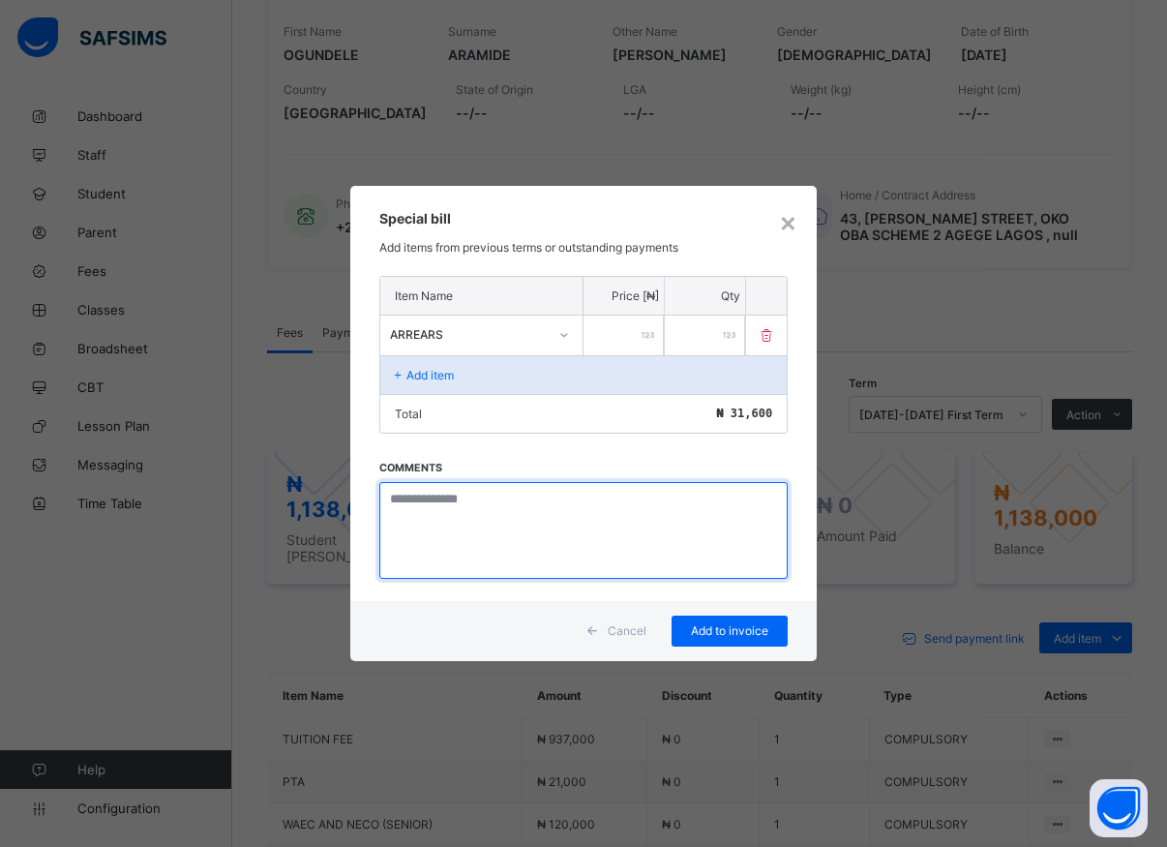
drag, startPoint x: 500, startPoint y: 544, endPoint x: 500, endPoint y: 513, distance: 31.0
click at [500, 534] on textarea at bounding box center [583, 530] width 409 height 97
type textarea "*******"
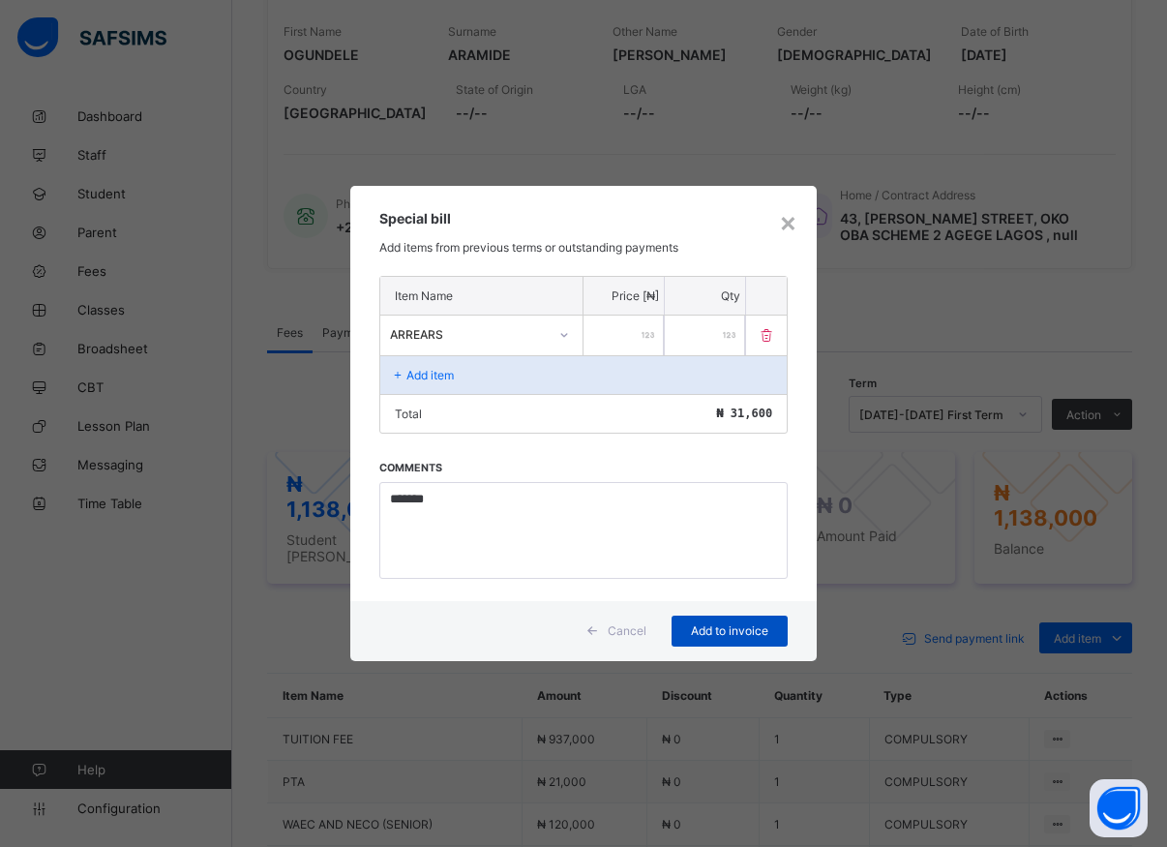
click at [724, 632] on span "Add to invoice" at bounding box center [729, 630] width 87 height 15
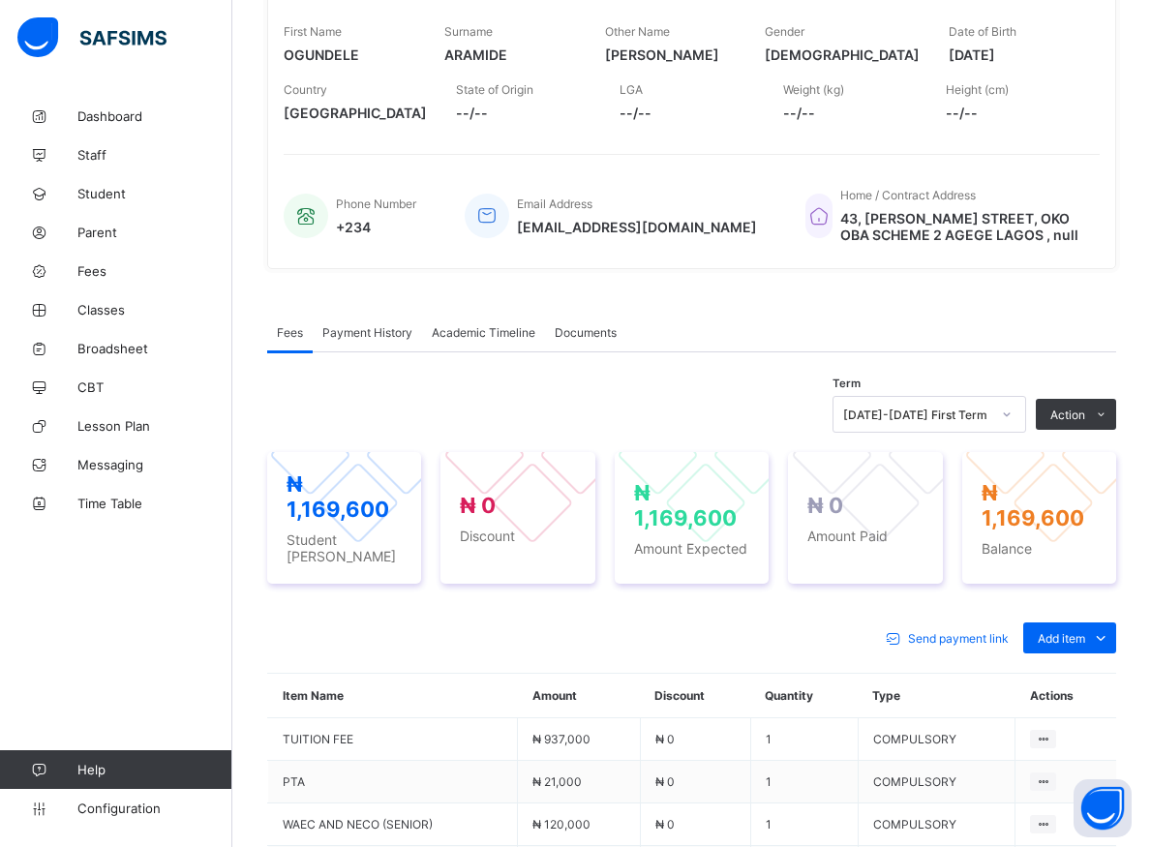
click at [0, 0] on li "Receive Payment" at bounding box center [0, 0] width 0 height 0
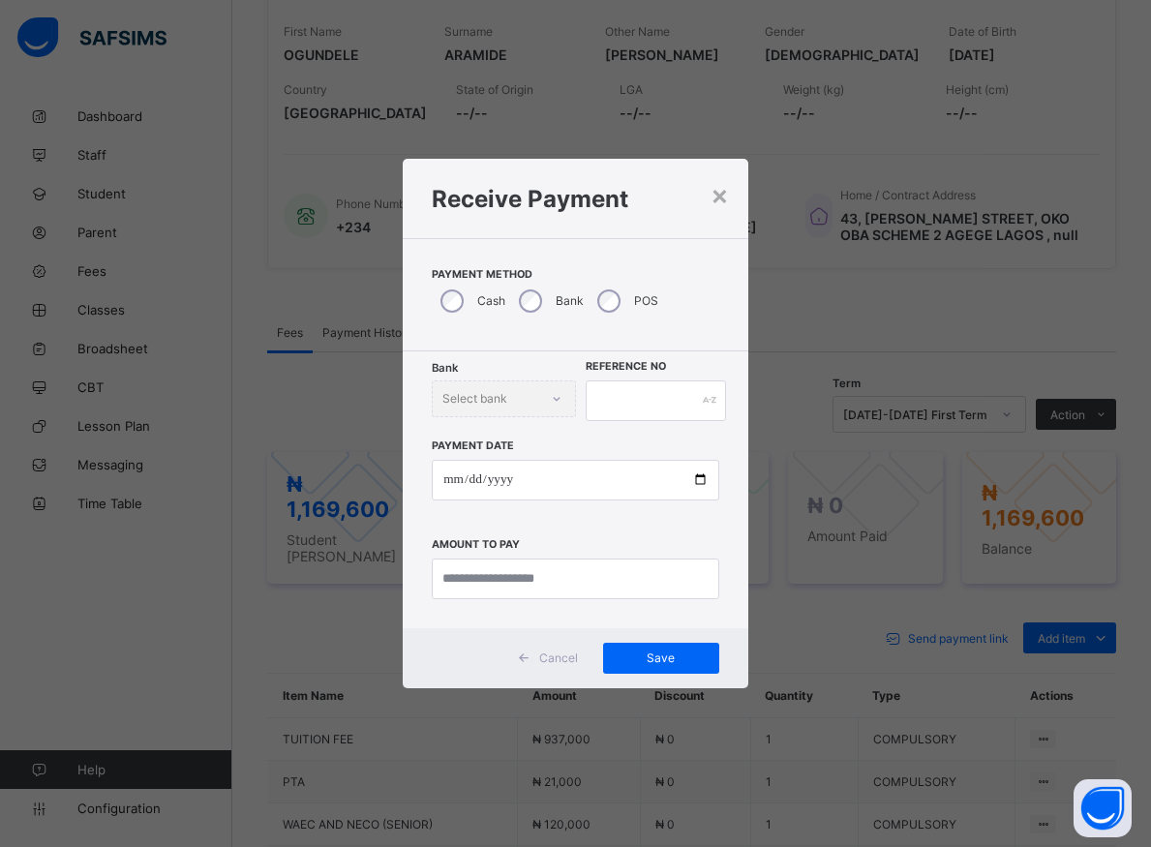
click at [548, 400] on div "Bank Select bank" at bounding box center [503, 398] width 143 height 37
click at [498, 394] on div "Bank Select bank" at bounding box center [503, 398] width 143 height 37
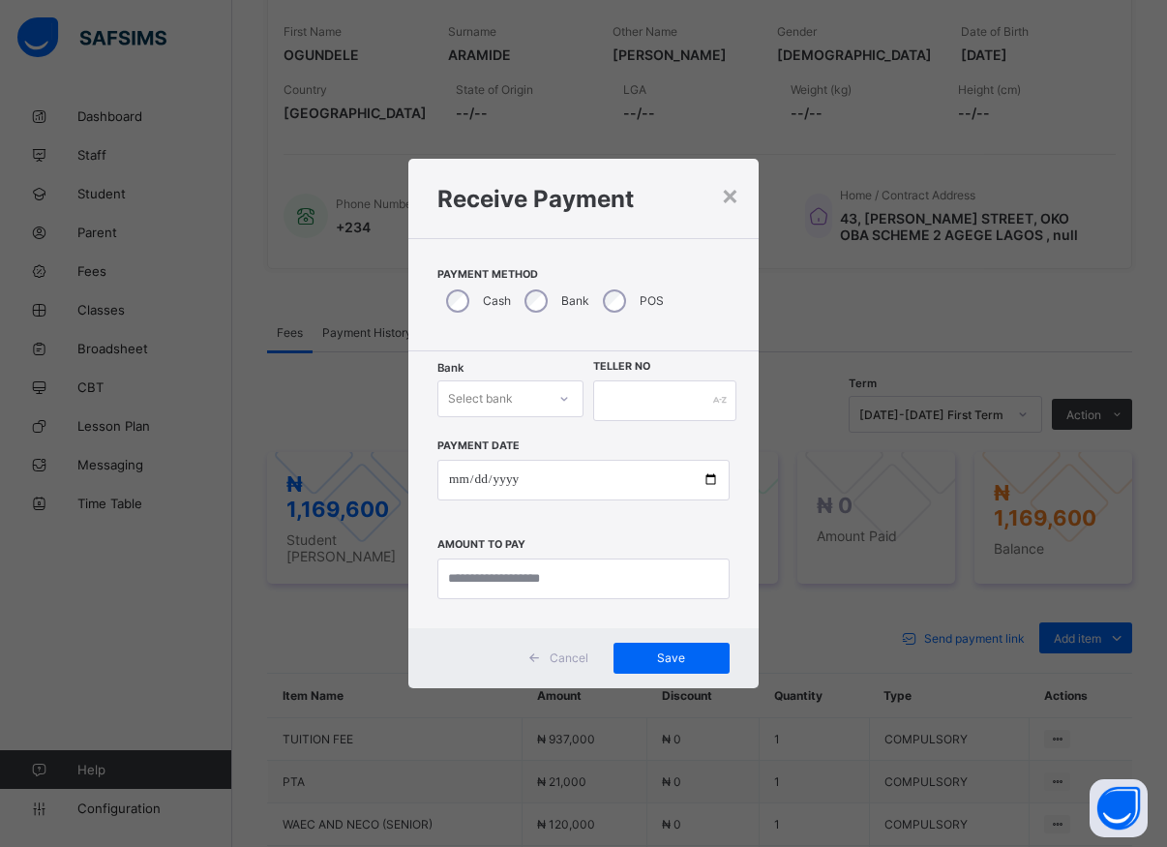
click at [560, 401] on icon at bounding box center [565, 398] width 12 height 19
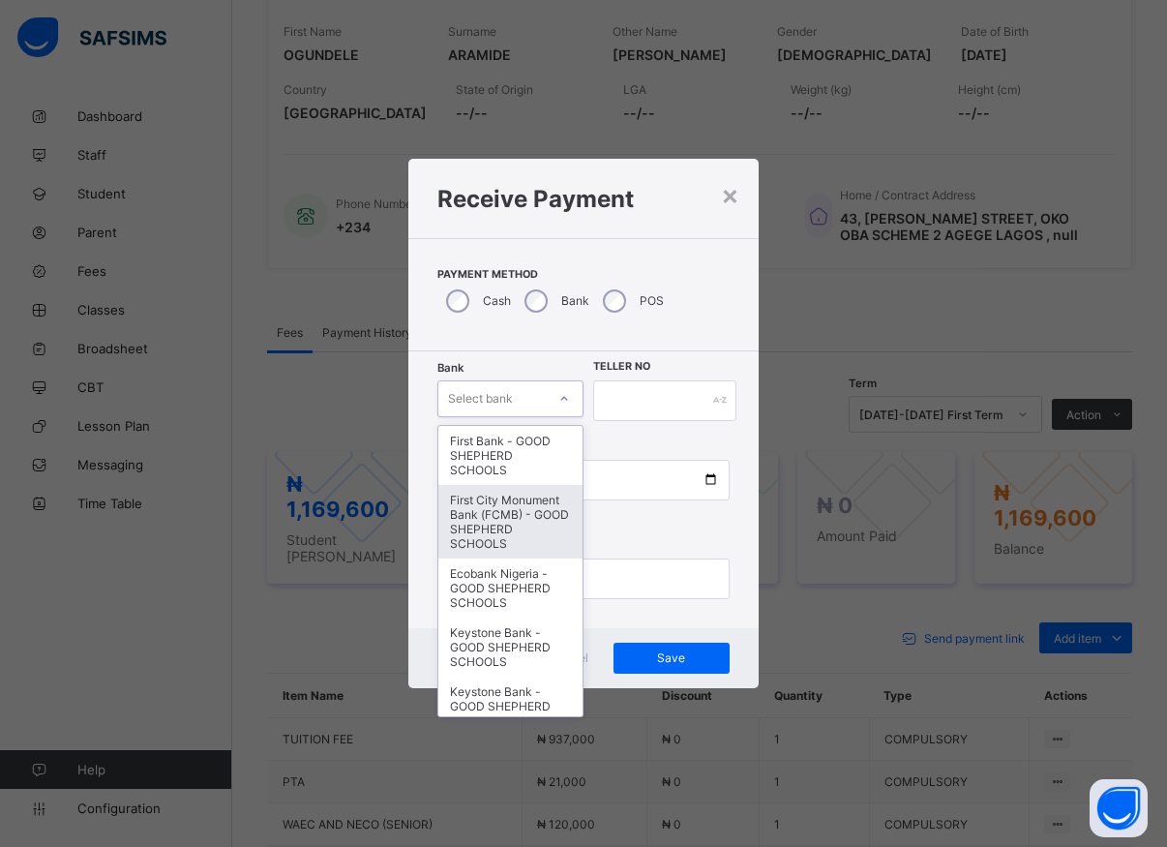
click at [505, 524] on div "First City Monument Bank (FCMB) - GOOD SHEPHERD SCHOOLS" at bounding box center [511, 522] width 144 height 74
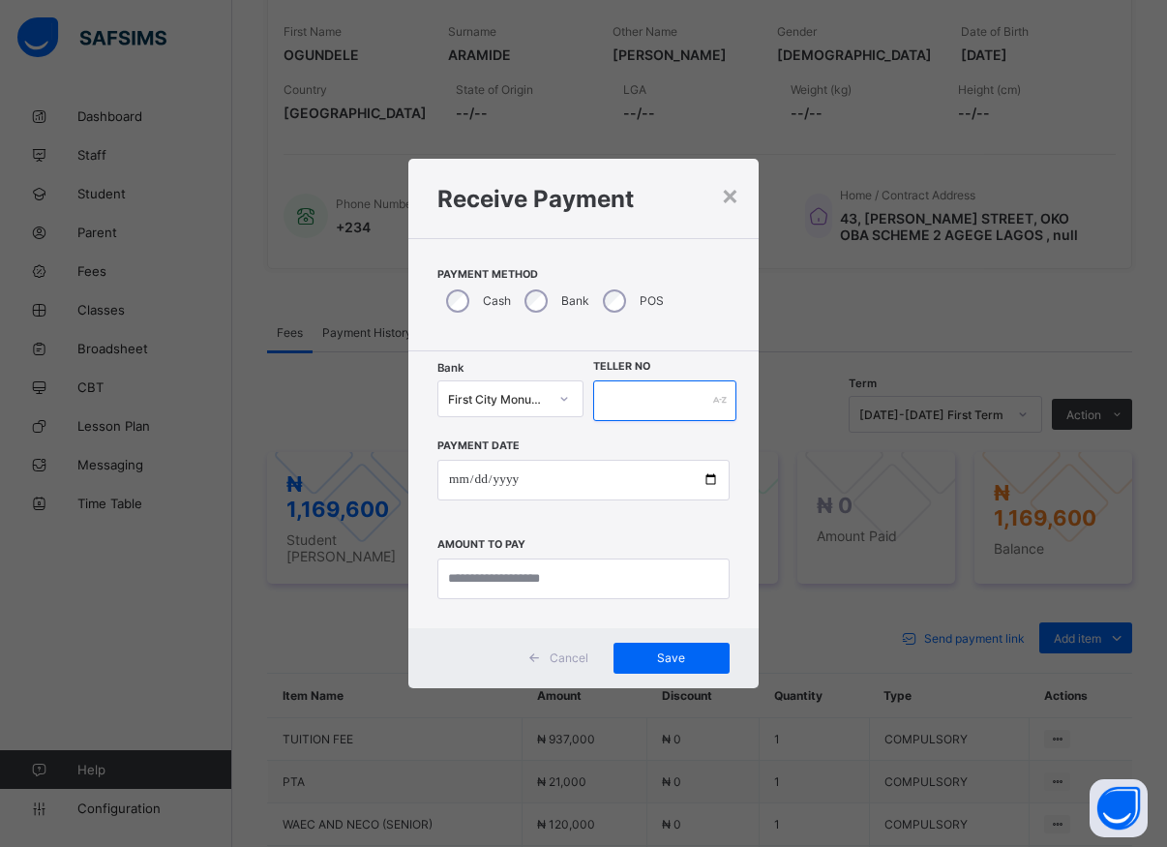
click at [625, 403] on input "text" at bounding box center [664, 400] width 143 height 41
type input "*****"
click at [713, 484] on input "date" at bounding box center [584, 480] width 292 height 41
type input "**********"
click at [500, 581] on input "currency" at bounding box center [584, 579] width 292 height 41
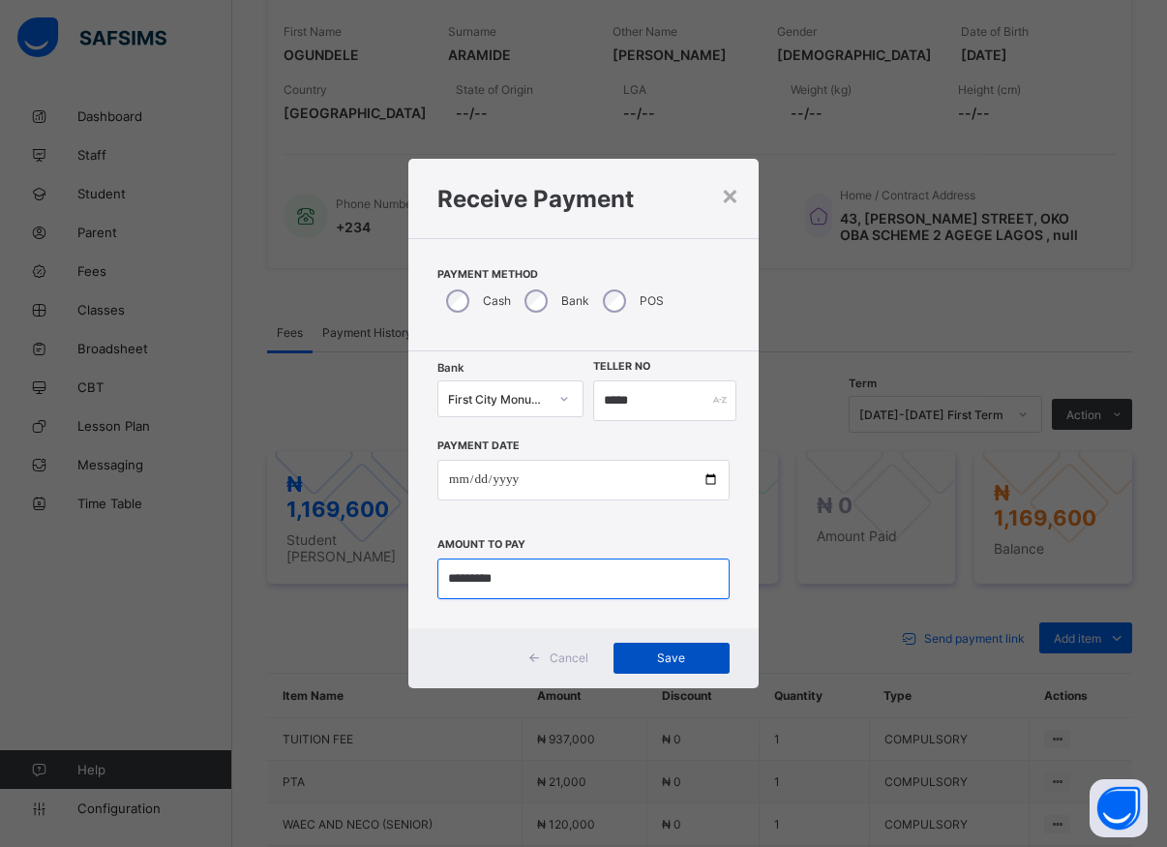
type input "*********"
click at [692, 661] on span "Save" at bounding box center [671, 658] width 87 height 15
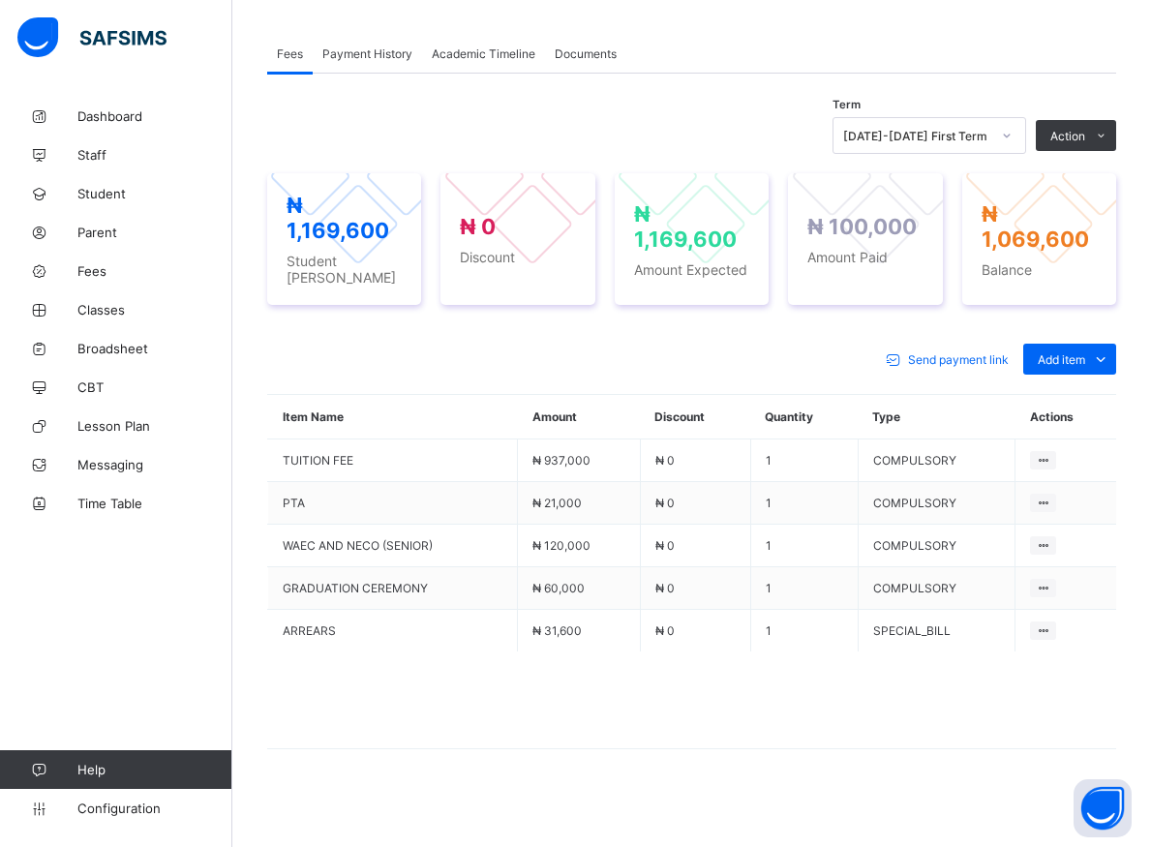
scroll to position [387, 0]
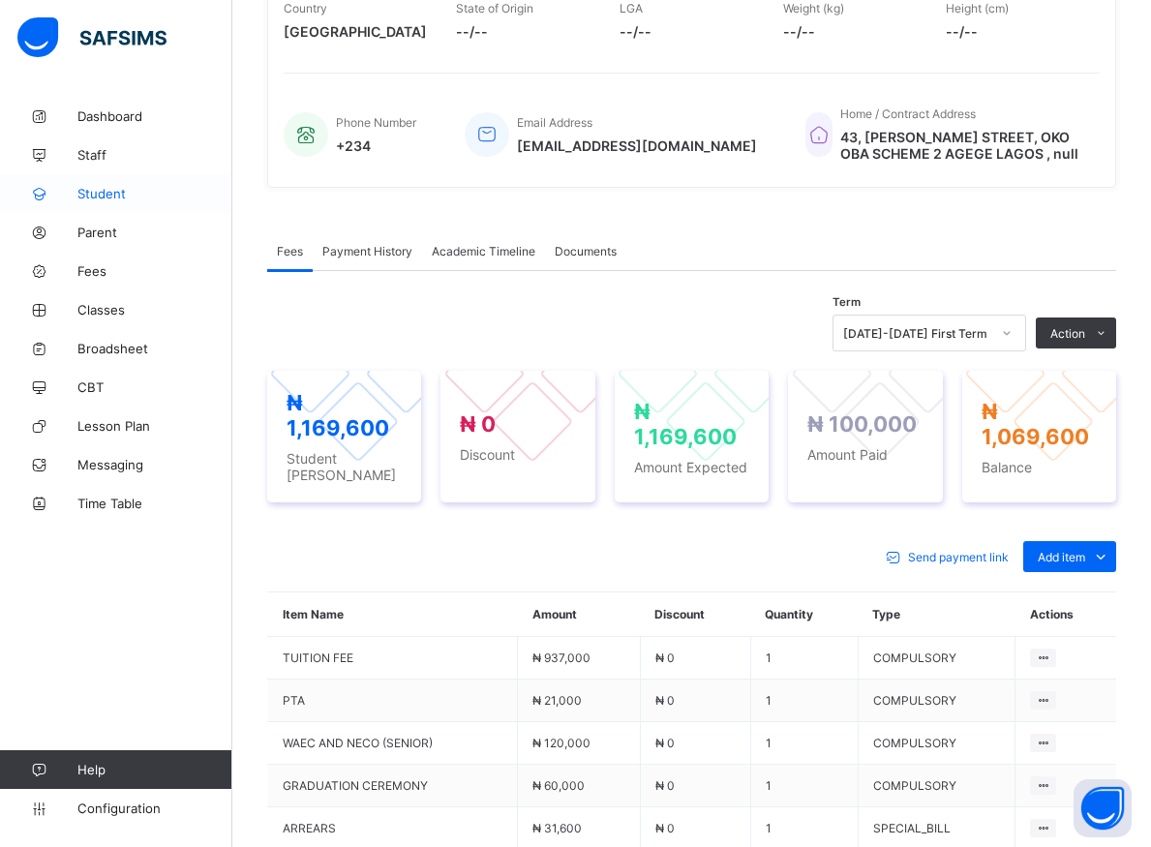
click at [95, 194] on span "Student" at bounding box center [154, 193] width 155 height 15
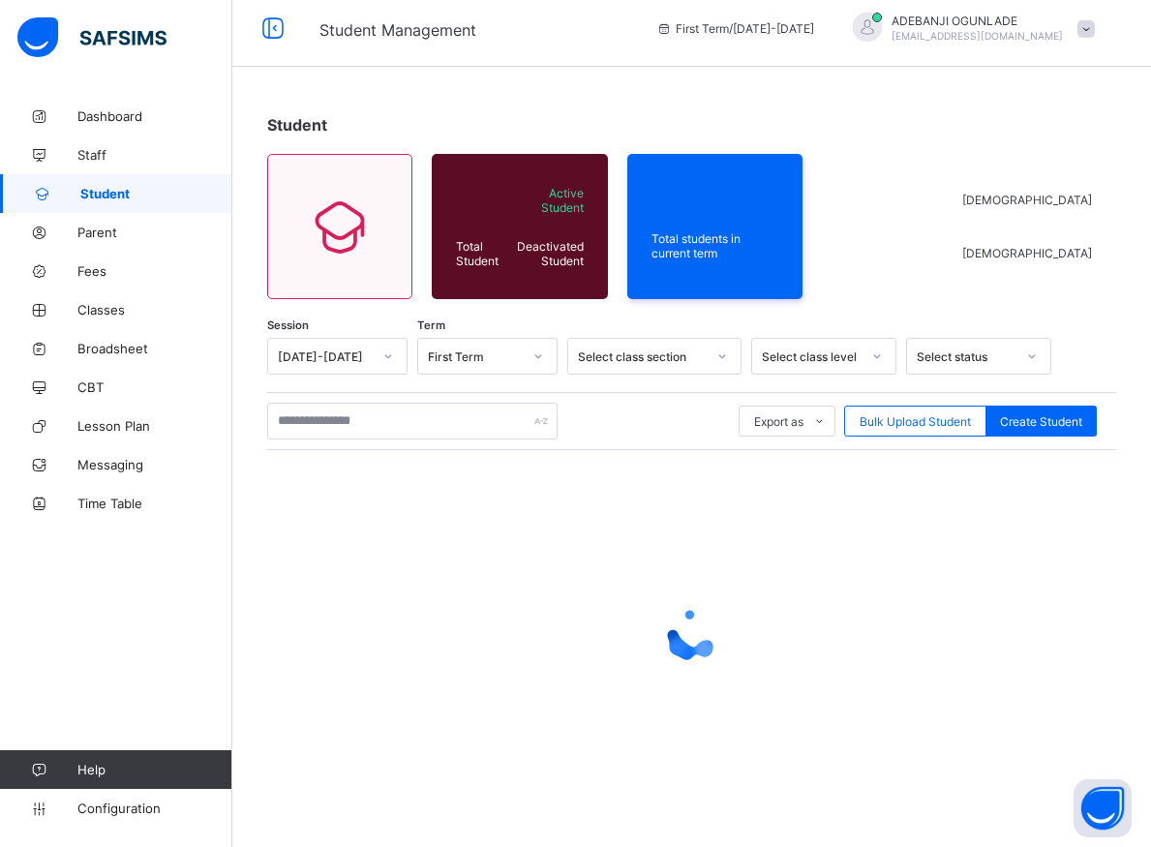
scroll to position [11, 0]
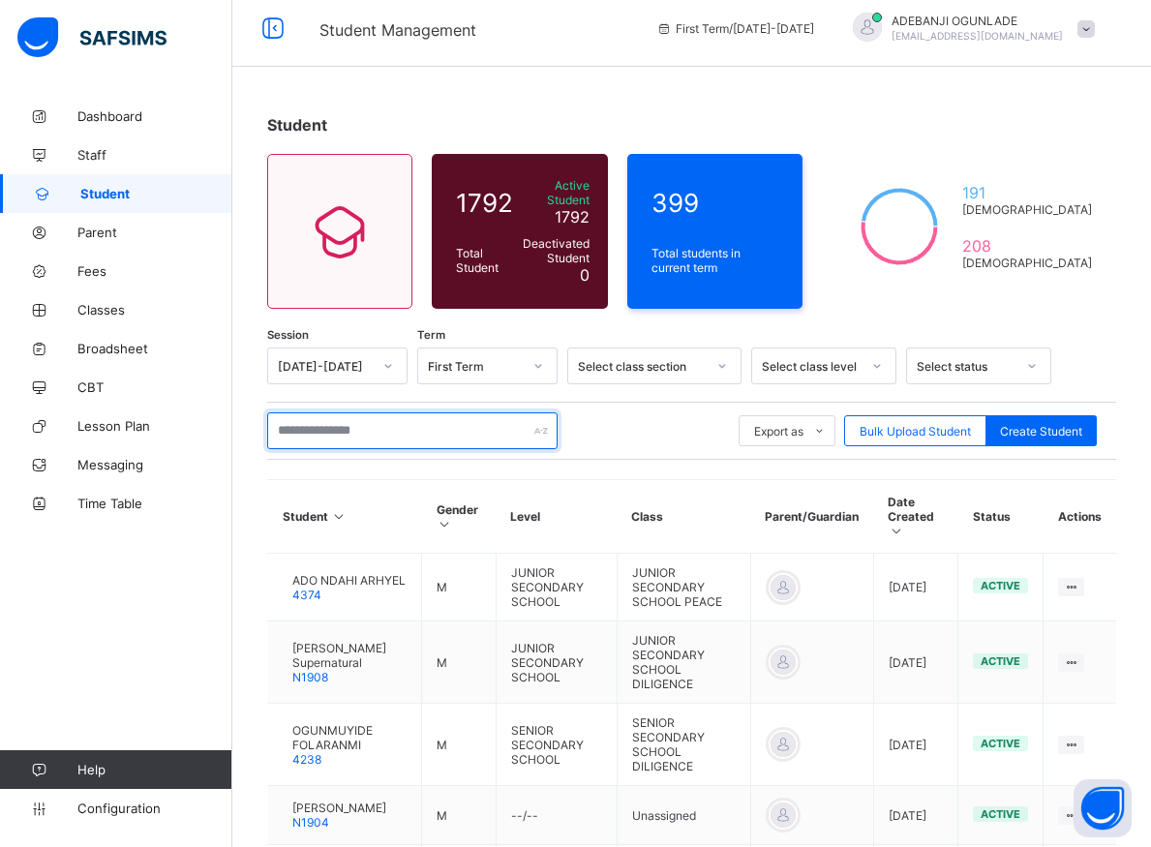
click at [285, 420] on input "text" at bounding box center [412, 430] width 290 height 37
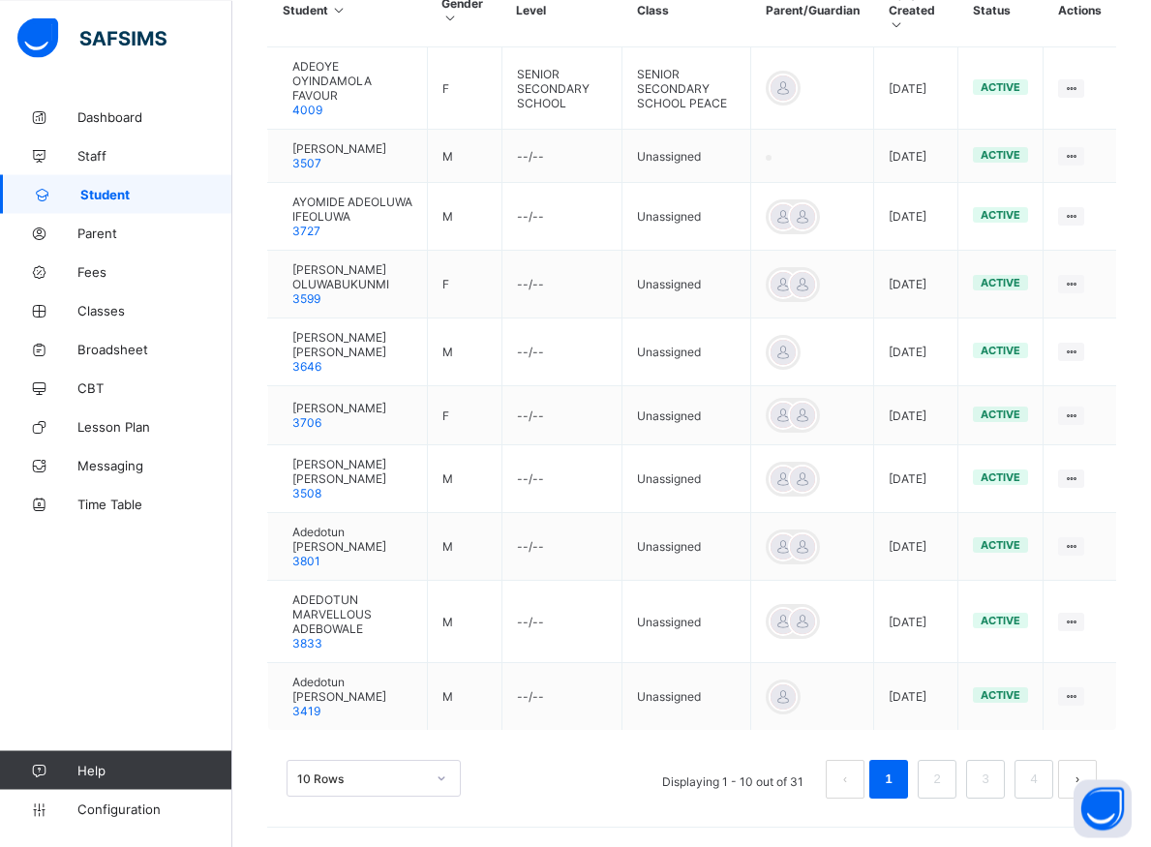
scroll to position [530, 0]
type input "*******"
click at [946, 784] on link "2" at bounding box center [936, 779] width 18 height 25
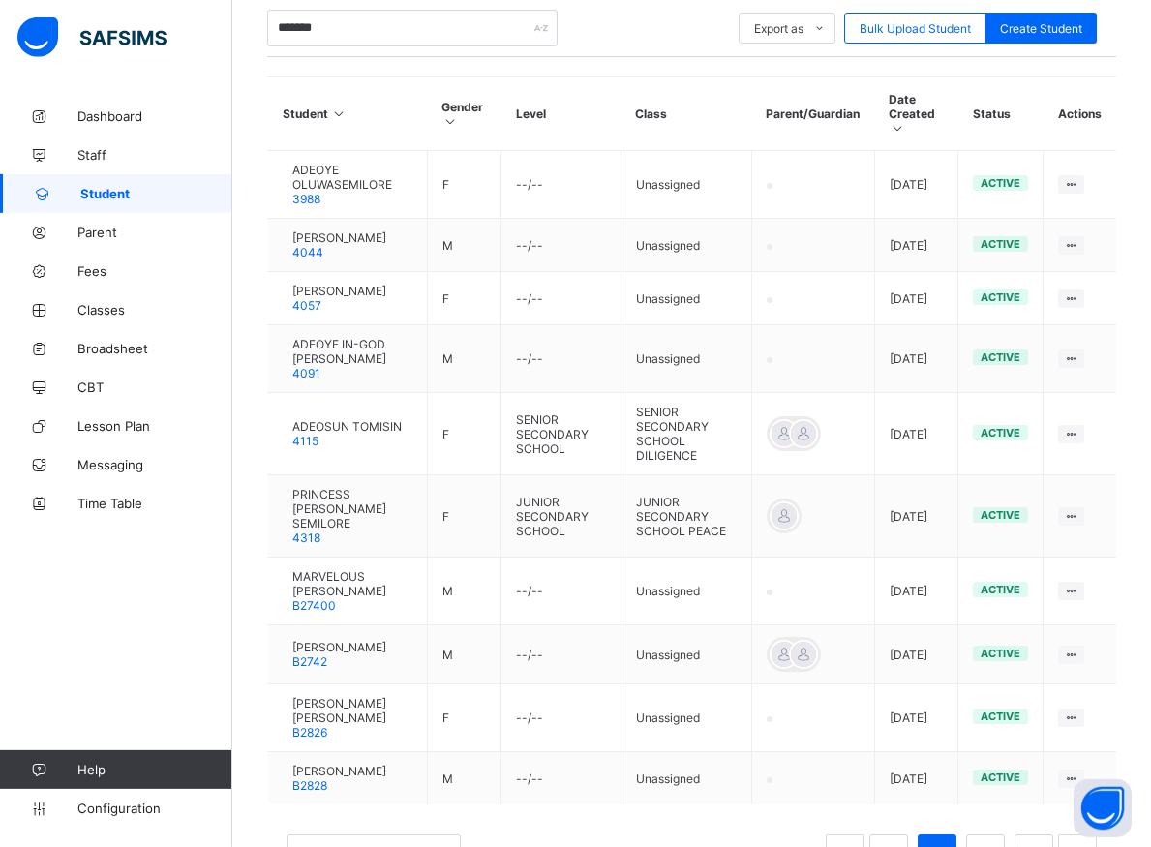
scroll to position [487, 0]
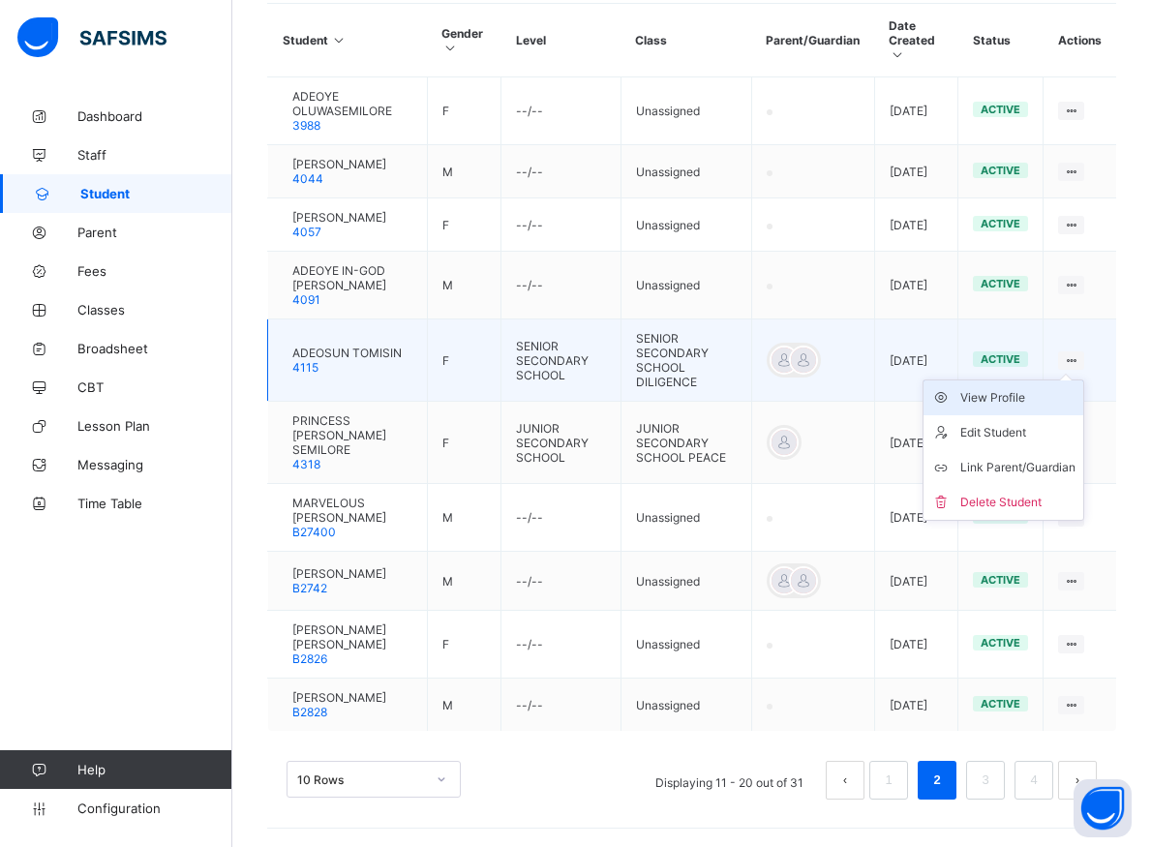
click at [1025, 396] on div "View Profile" at bounding box center [1017, 397] width 115 height 19
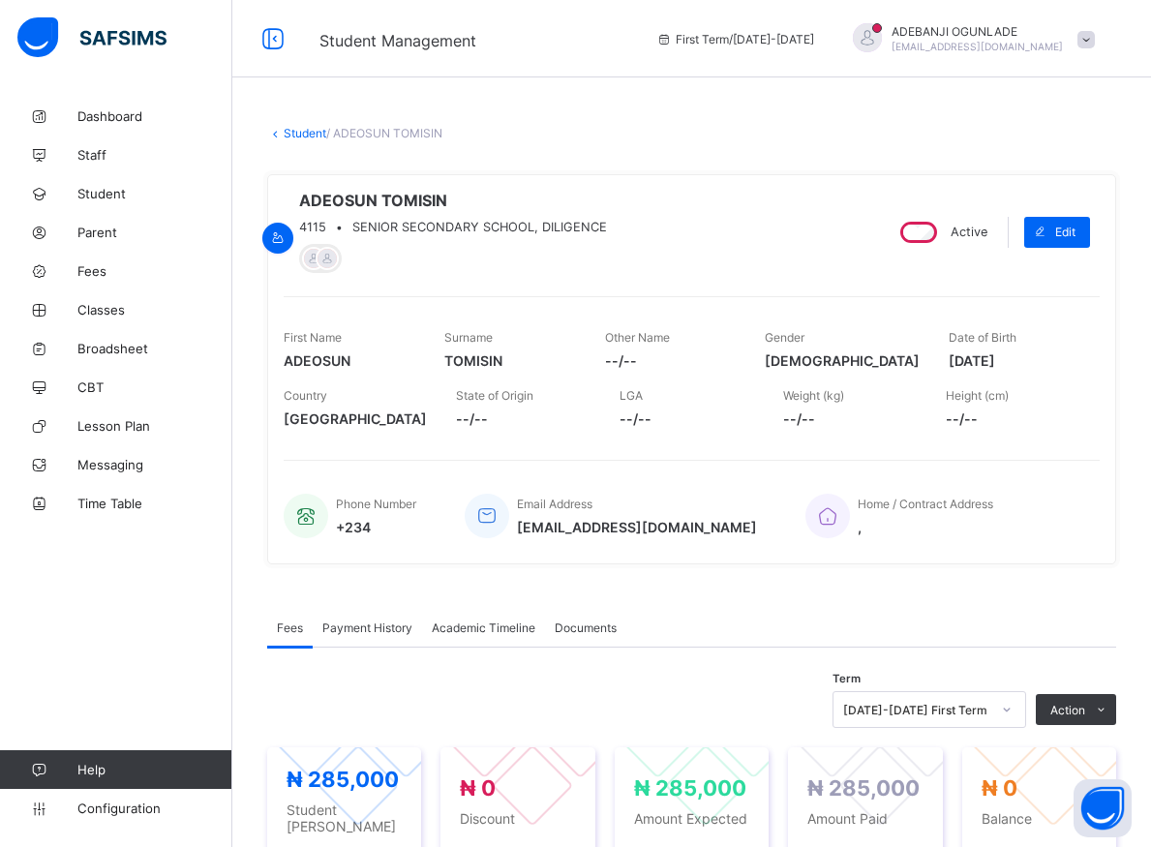
scroll to position [197, 0]
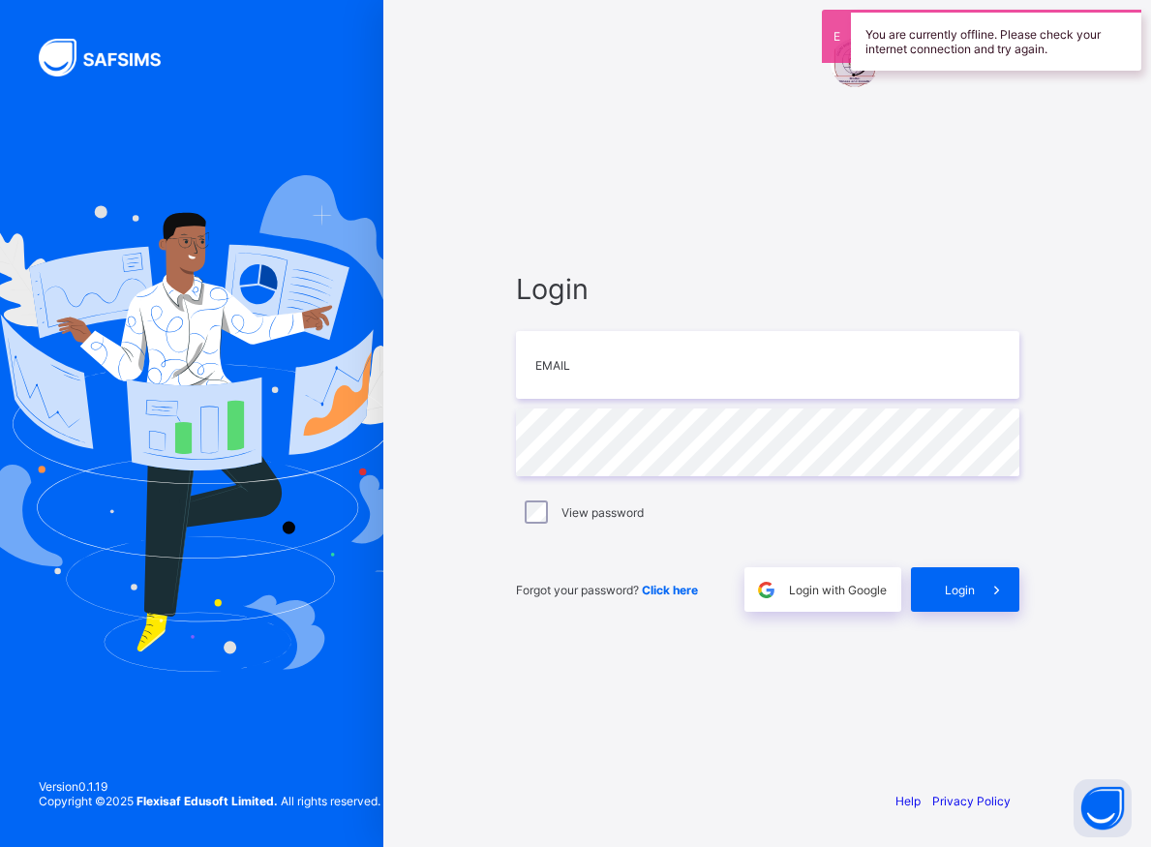
type input "**********"
